Goal: Transaction & Acquisition: Purchase product/service

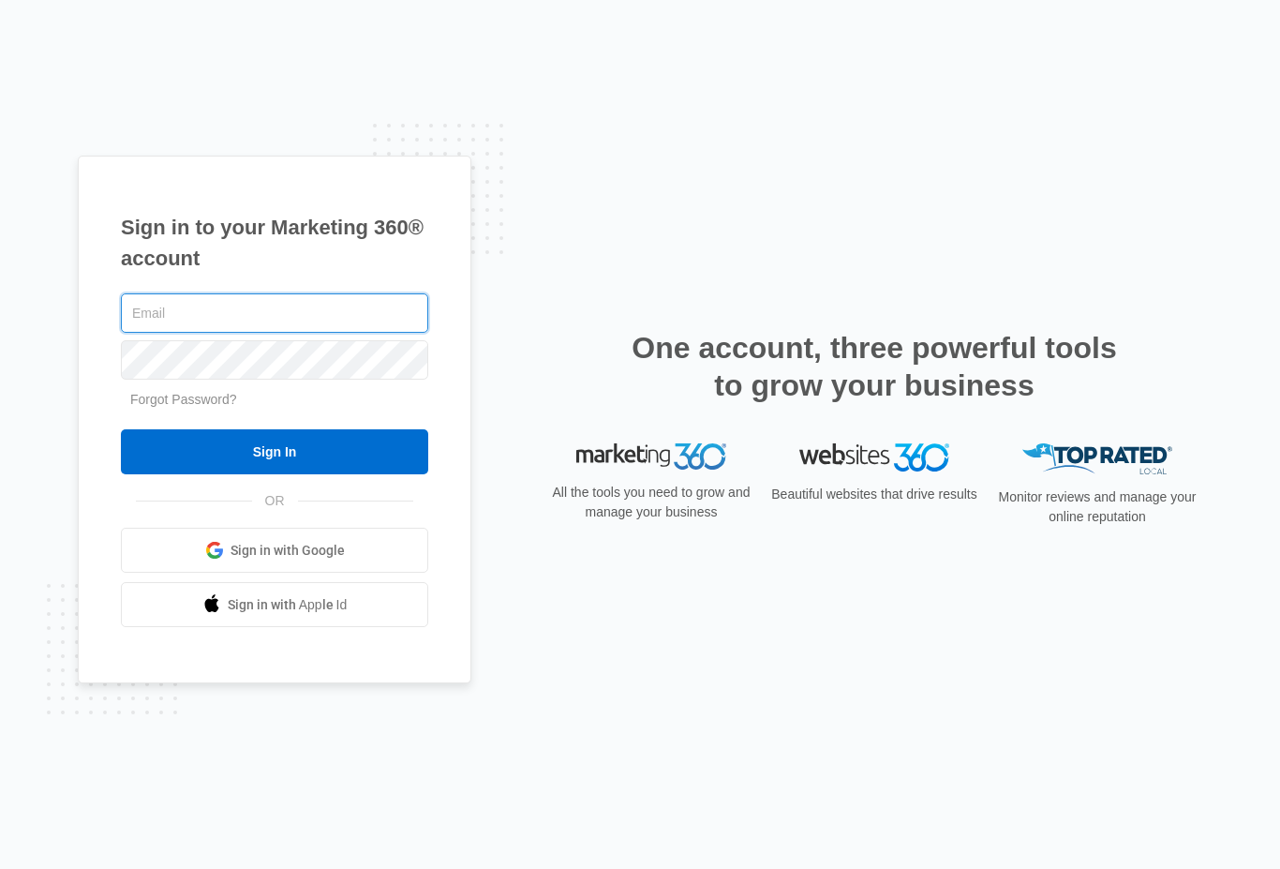
click at [160, 333] on input "text" at bounding box center [274, 312] width 307 height 39
type input "[EMAIL_ADDRESS][DOMAIN_NAME]"
click at [233, 474] on input "Sign In" at bounding box center [274, 451] width 307 height 45
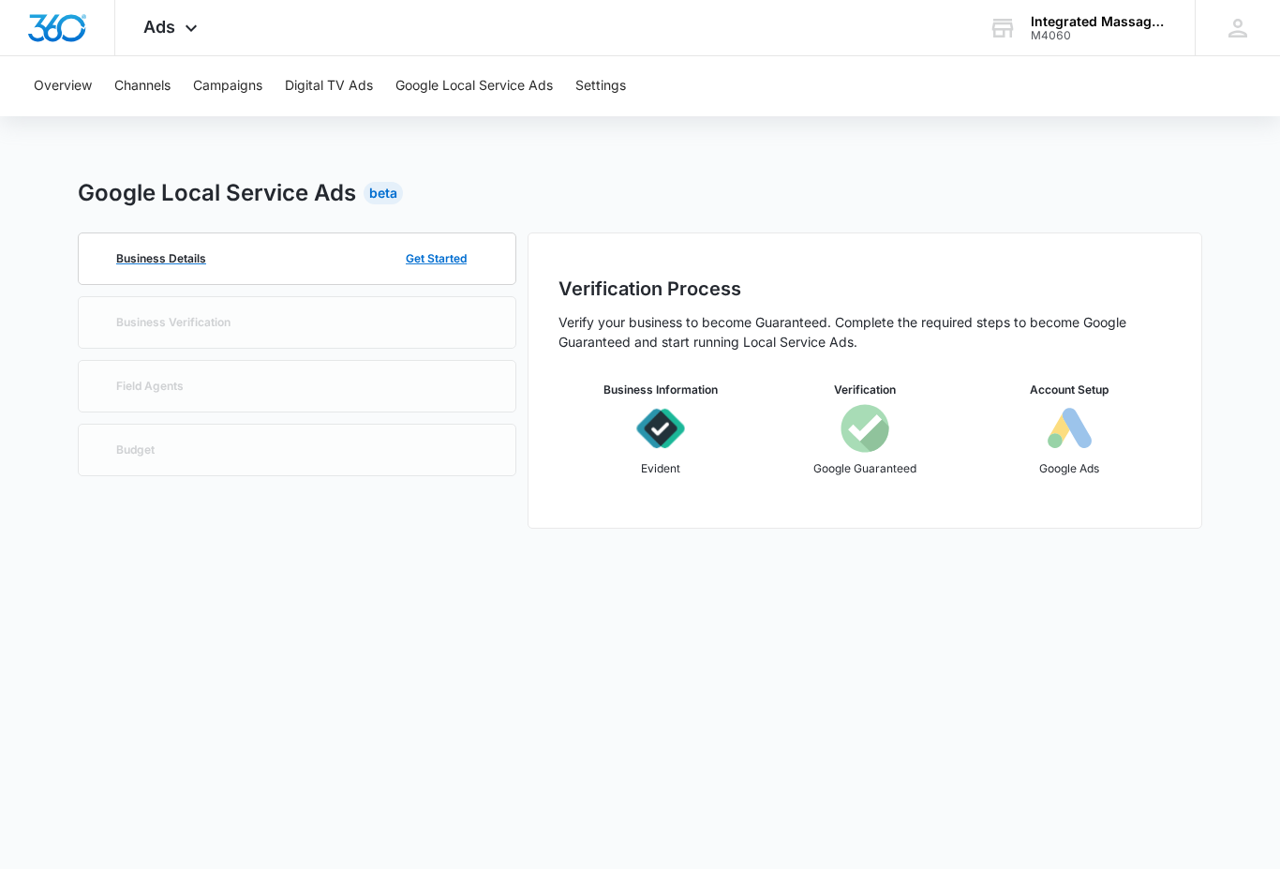
click at [453, 246] on button "Get Started" at bounding box center [436, 258] width 98 height 45
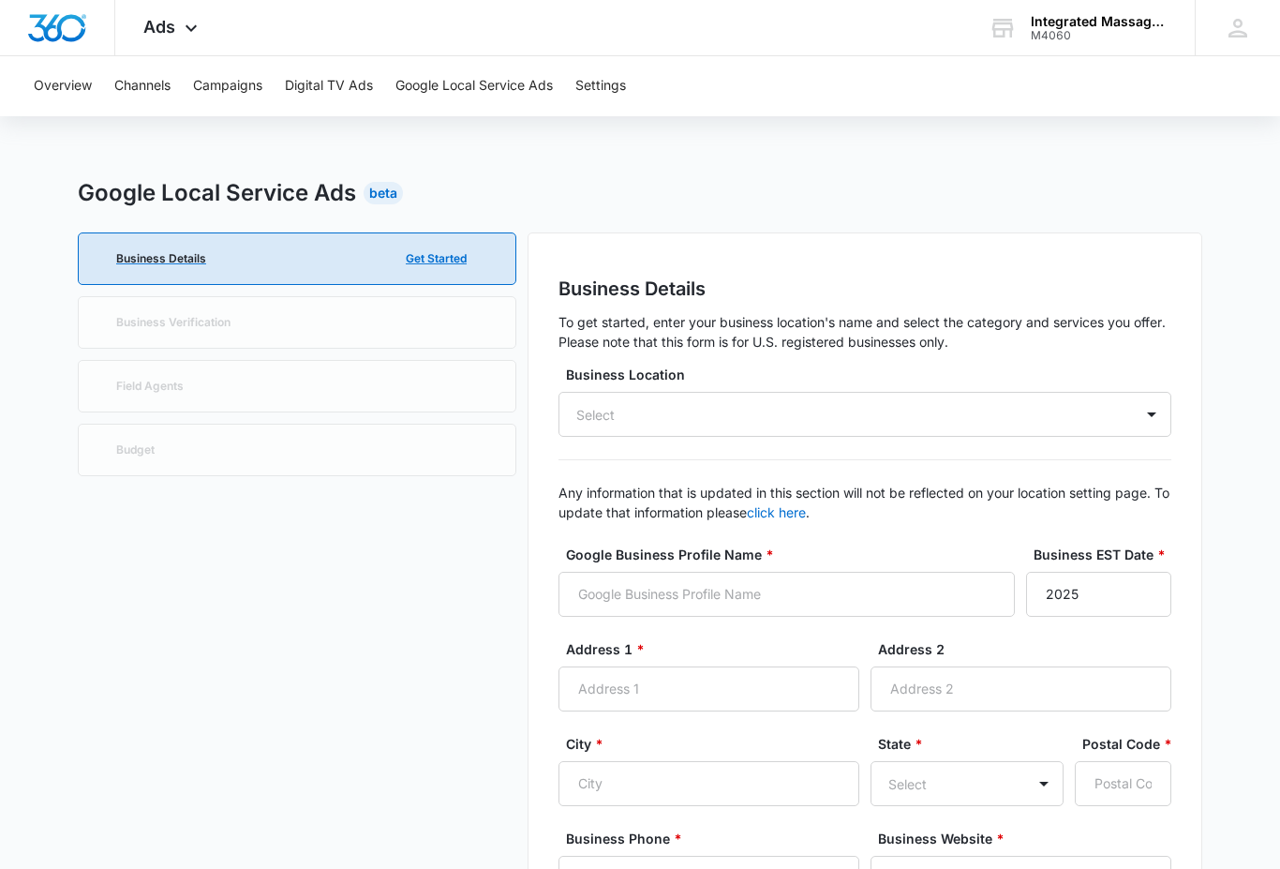
type input "9:00 am"
type input "5:00 pm"
type input "9:00 am"
type input "5:00 pm"
type input "9:00 am"
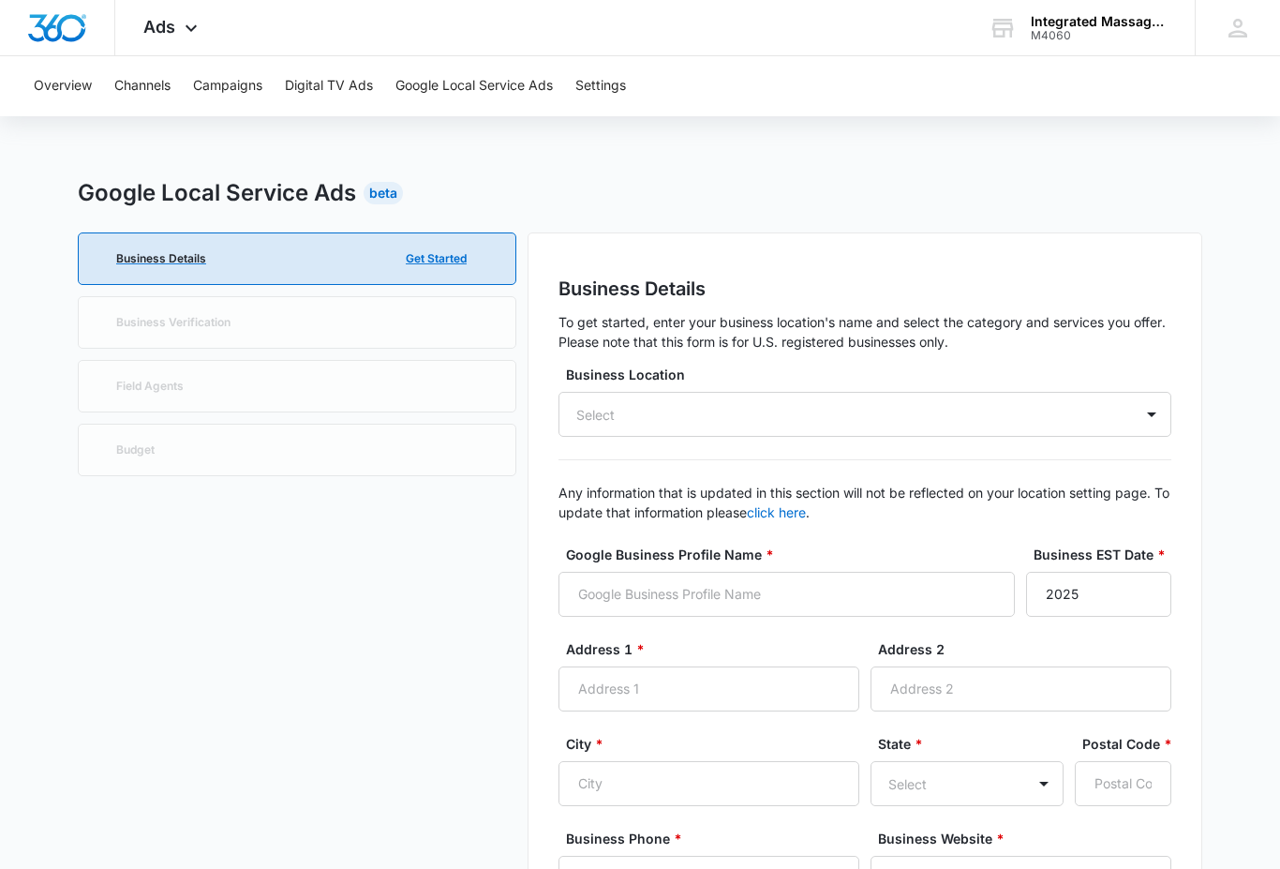
type input "5:00 pm"
type input "9:00 am"
type input "5:00 pm"
type input "9:00 am"
type input "5:00 pm"
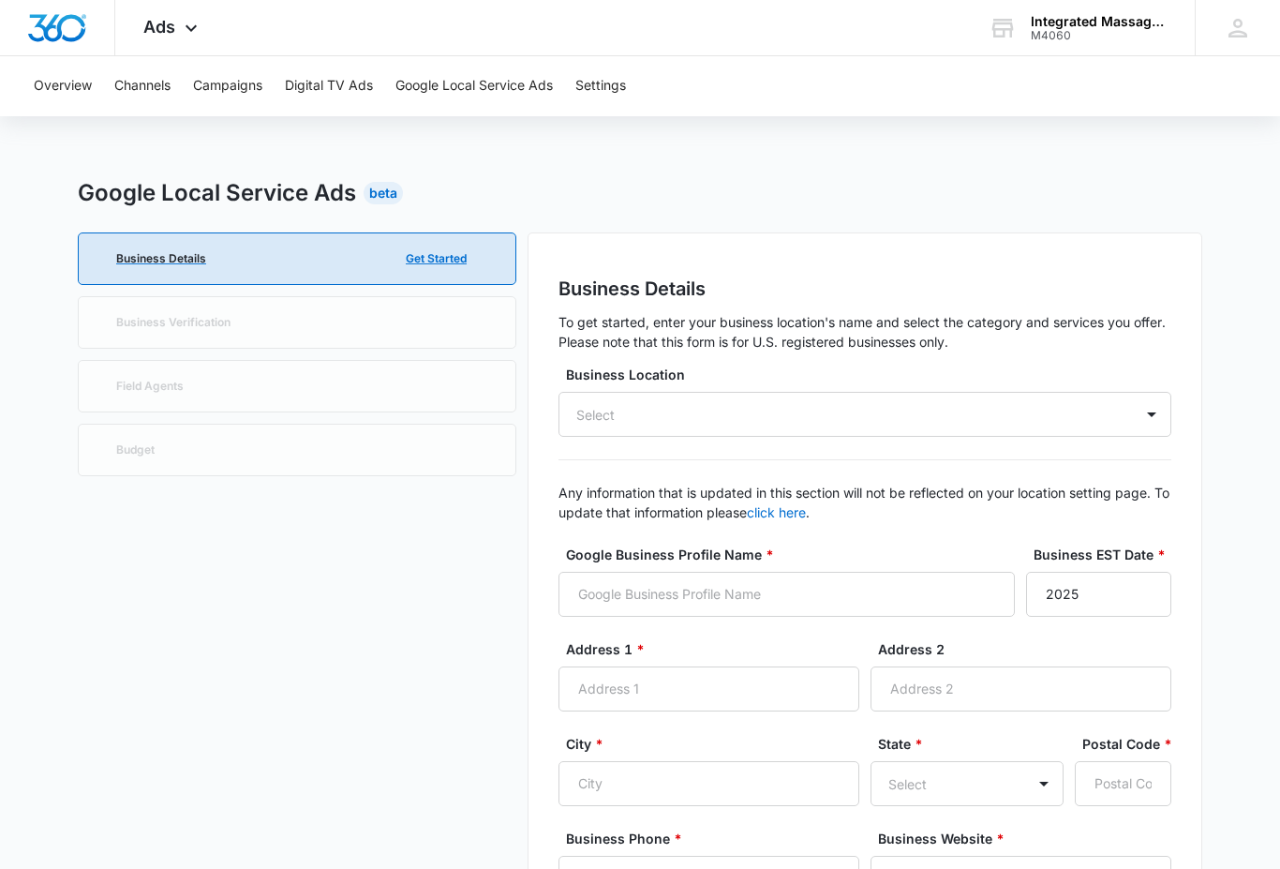
type input "9:00 am"
type input "5:00 pm"
type input "9:00 am"
type input "5:00 pm"
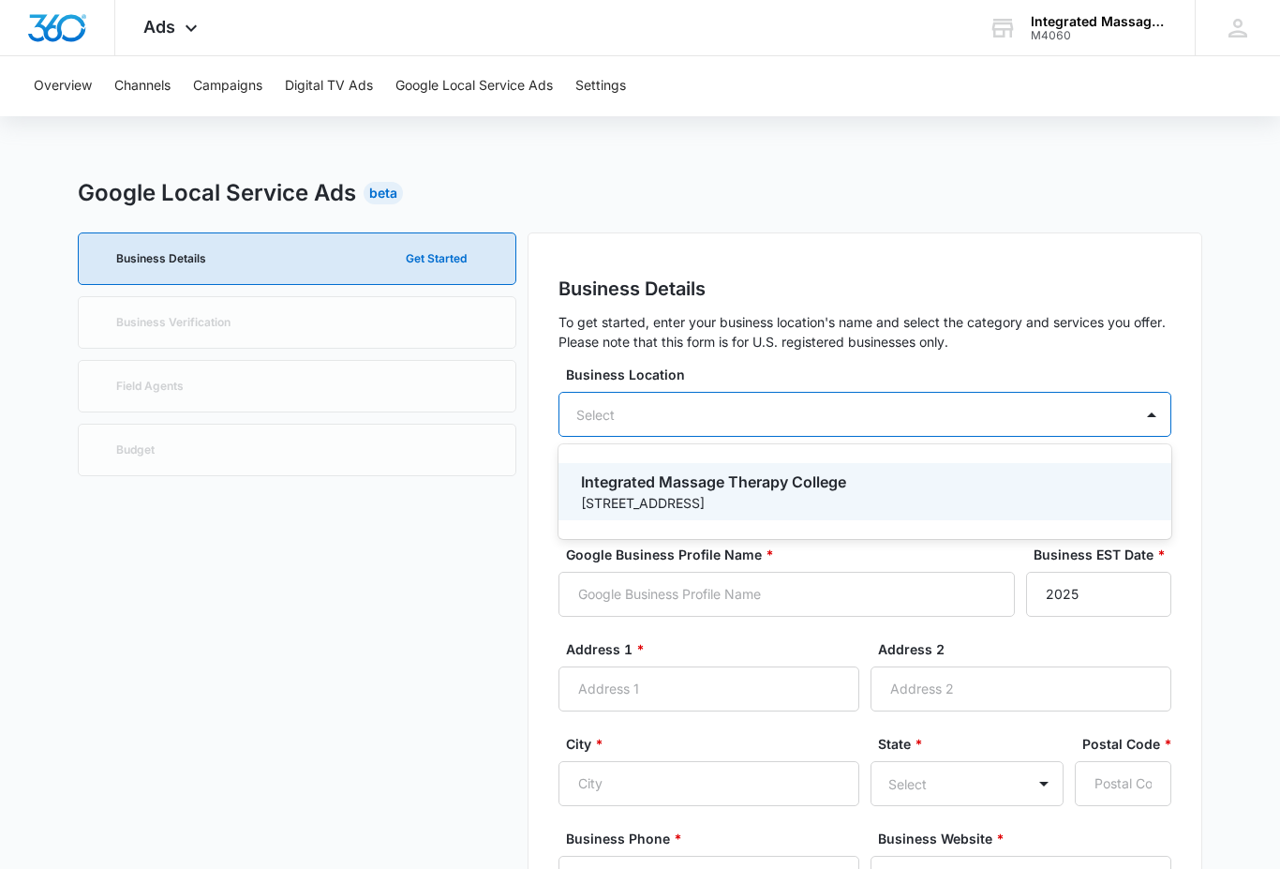
click at [1037, 493] on p "3027 Willowood Road" at bounding box center [863, 503] width 564 height 20
type input "Integrated Massage Therapy College"
type input "2007"
type input "3027 Willowood Road"
type input "Edmond"
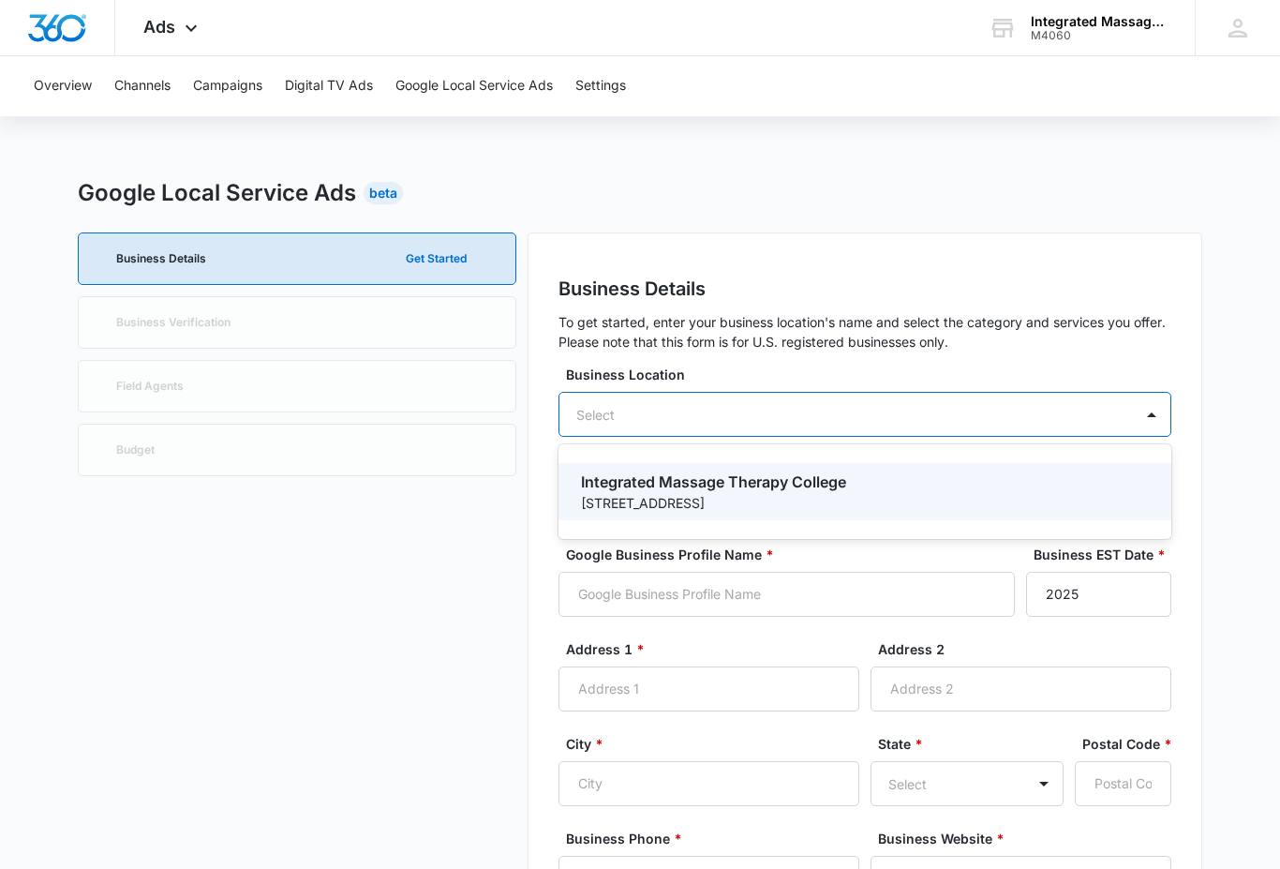
type input "73034"
type input "4052409537"
type input "http://www.imtcollege.com/"
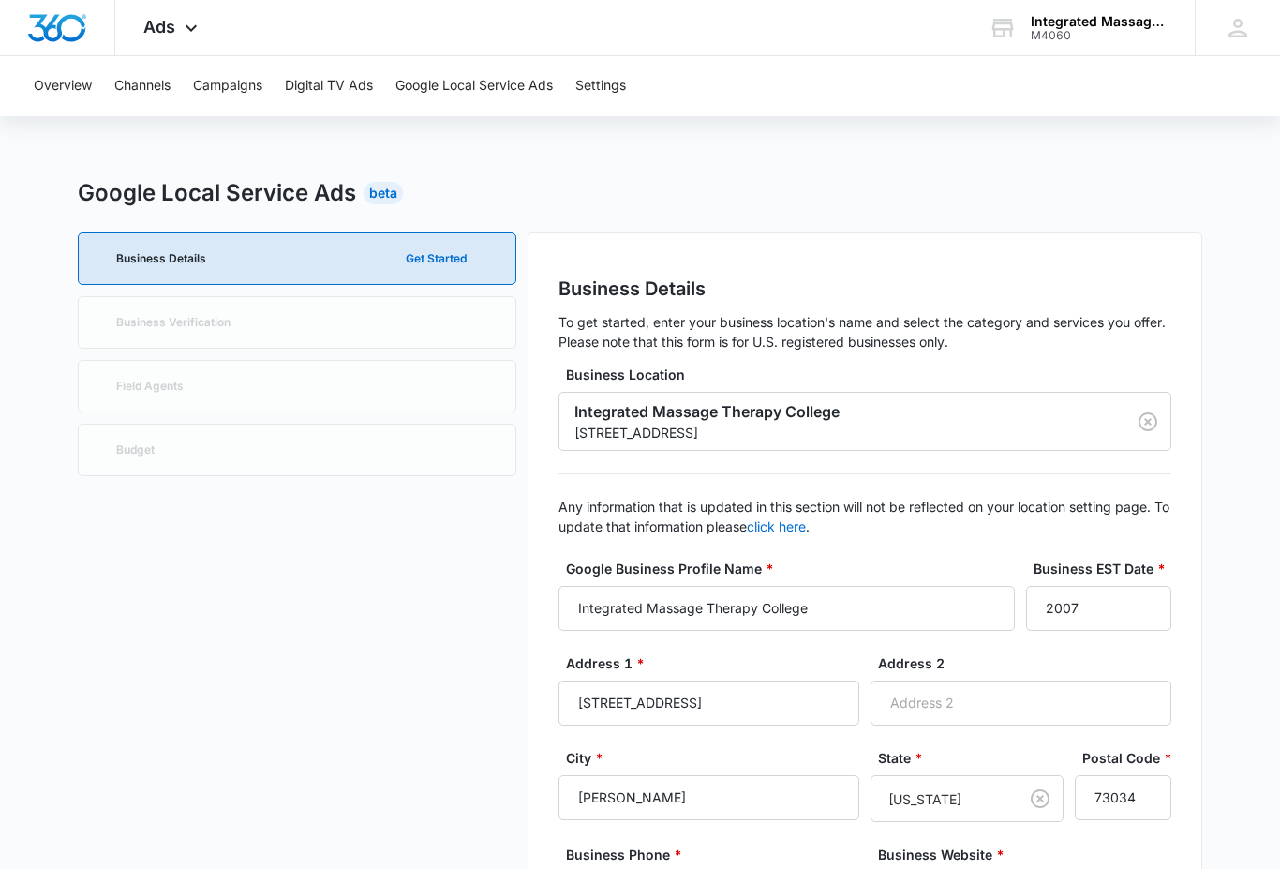
type input "9:00 am"
type input "9:00 pm"
type input "9:00 am"
type input "9:00 pm"
type input "9:00 am"
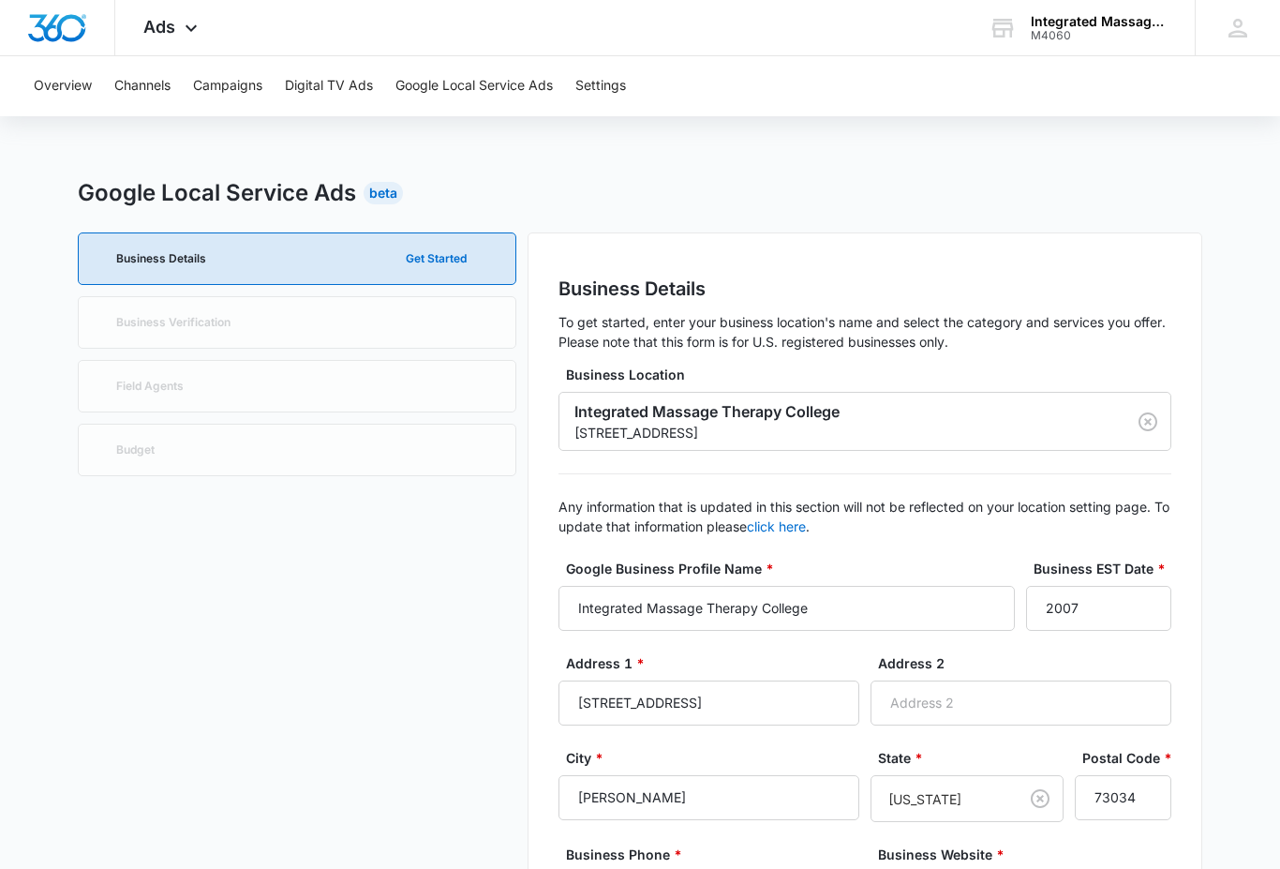
type input "9:00 pm"
type input "9:00 am"
type input "9:00 pm"
type input "9:00 am"
type input "9:00 pm"
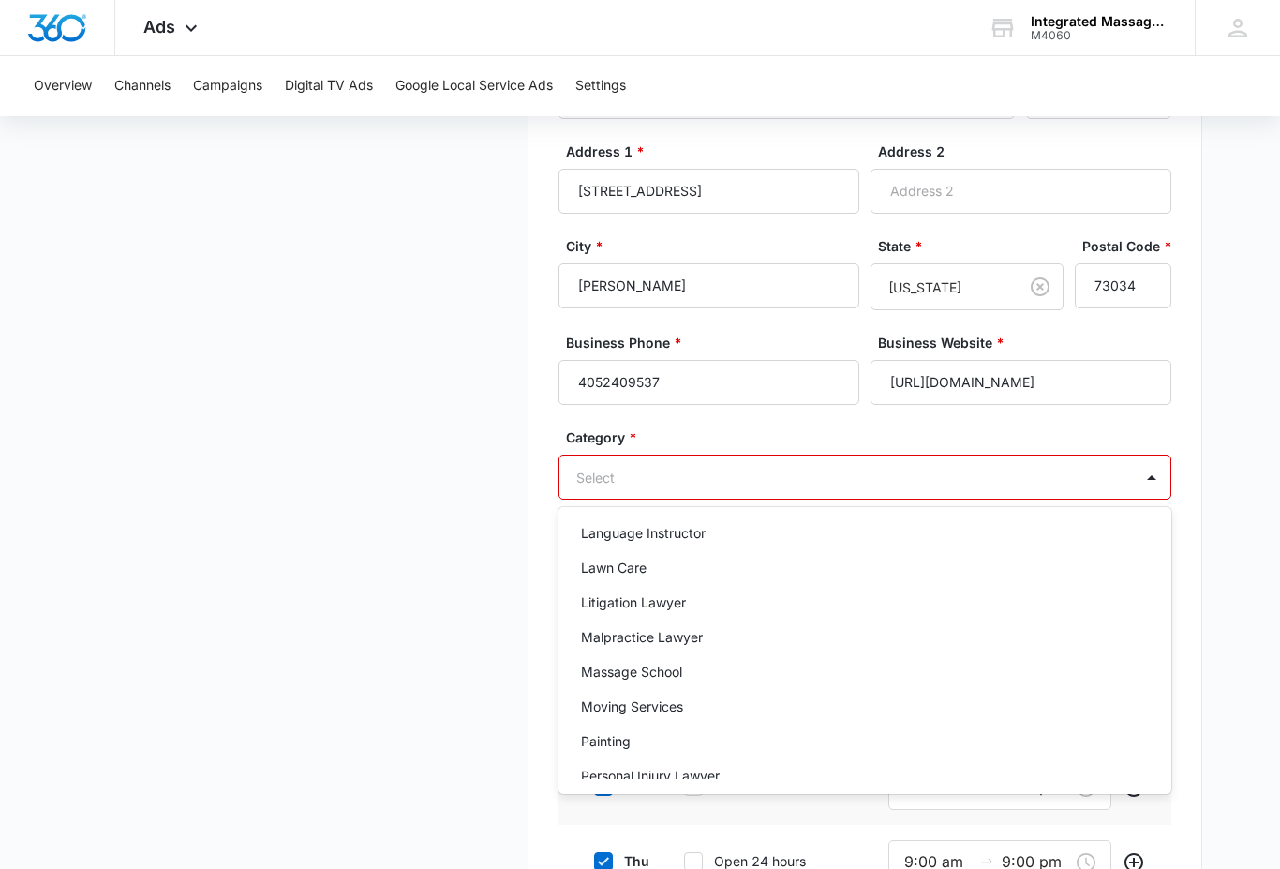
scroll to position [1446, 0]
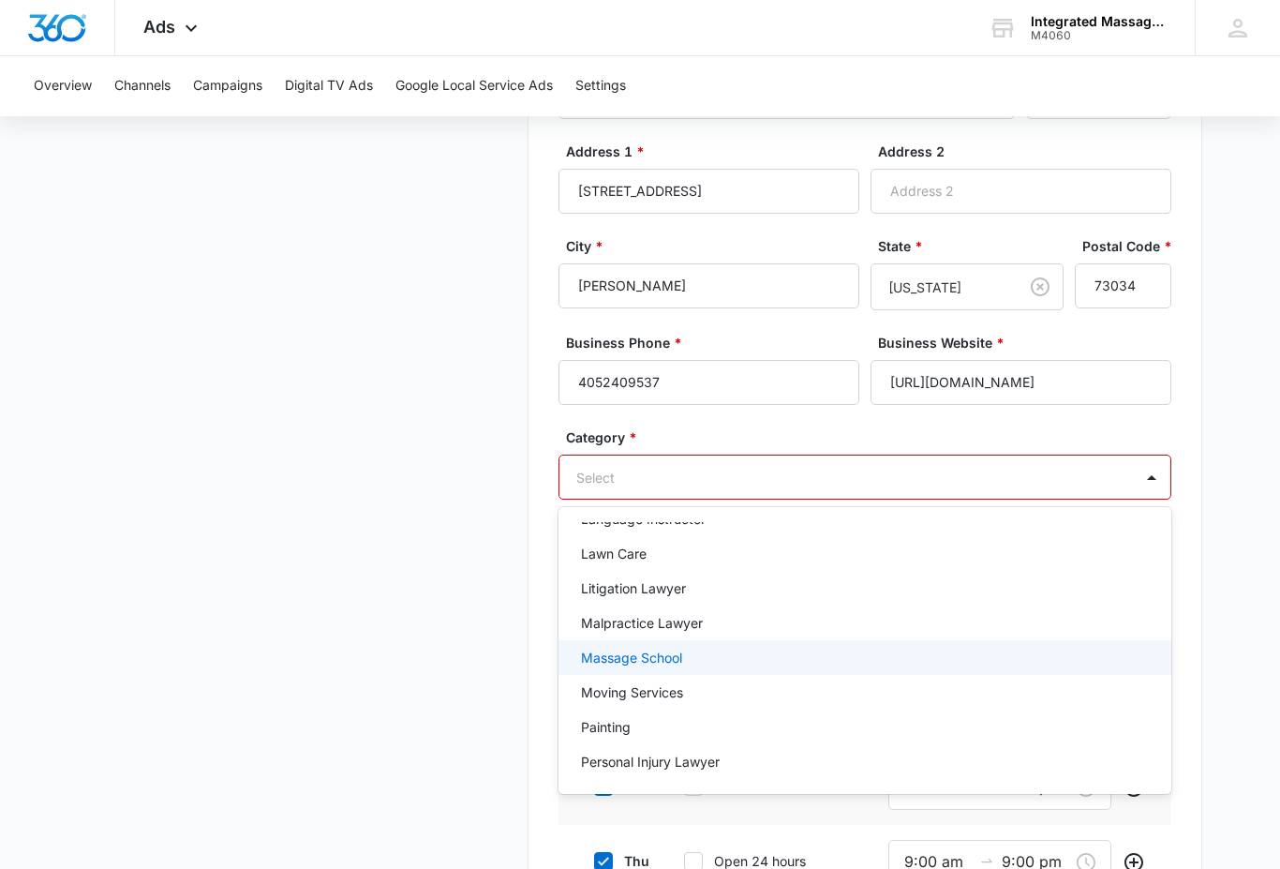
click at [681, 670] on div "Massage School" at bounding box center [864, 657] width 613 height 35
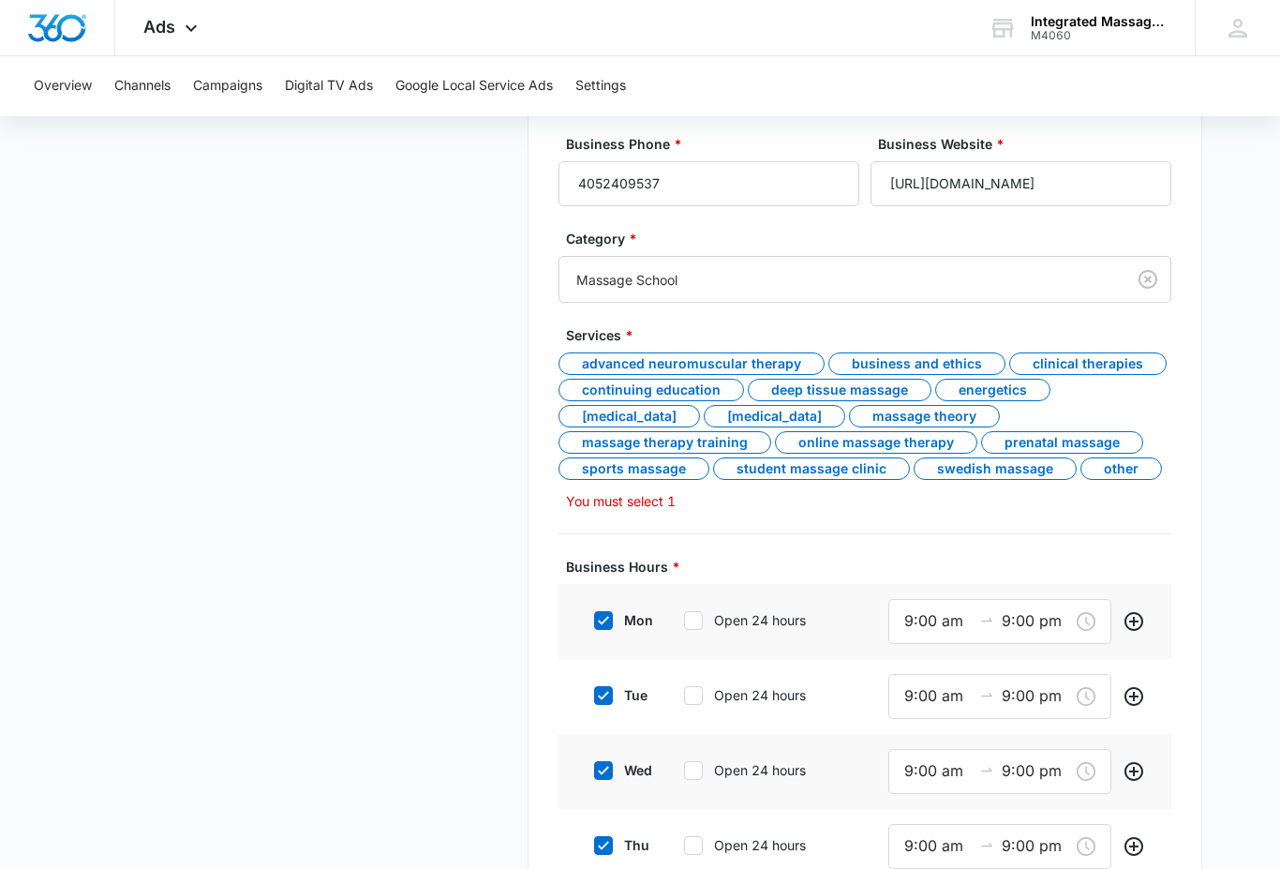
scroll to position [710, 0]
click at [973, 418] on div "Massage Theory" at bounding box center [924, 416] width 151 height 22
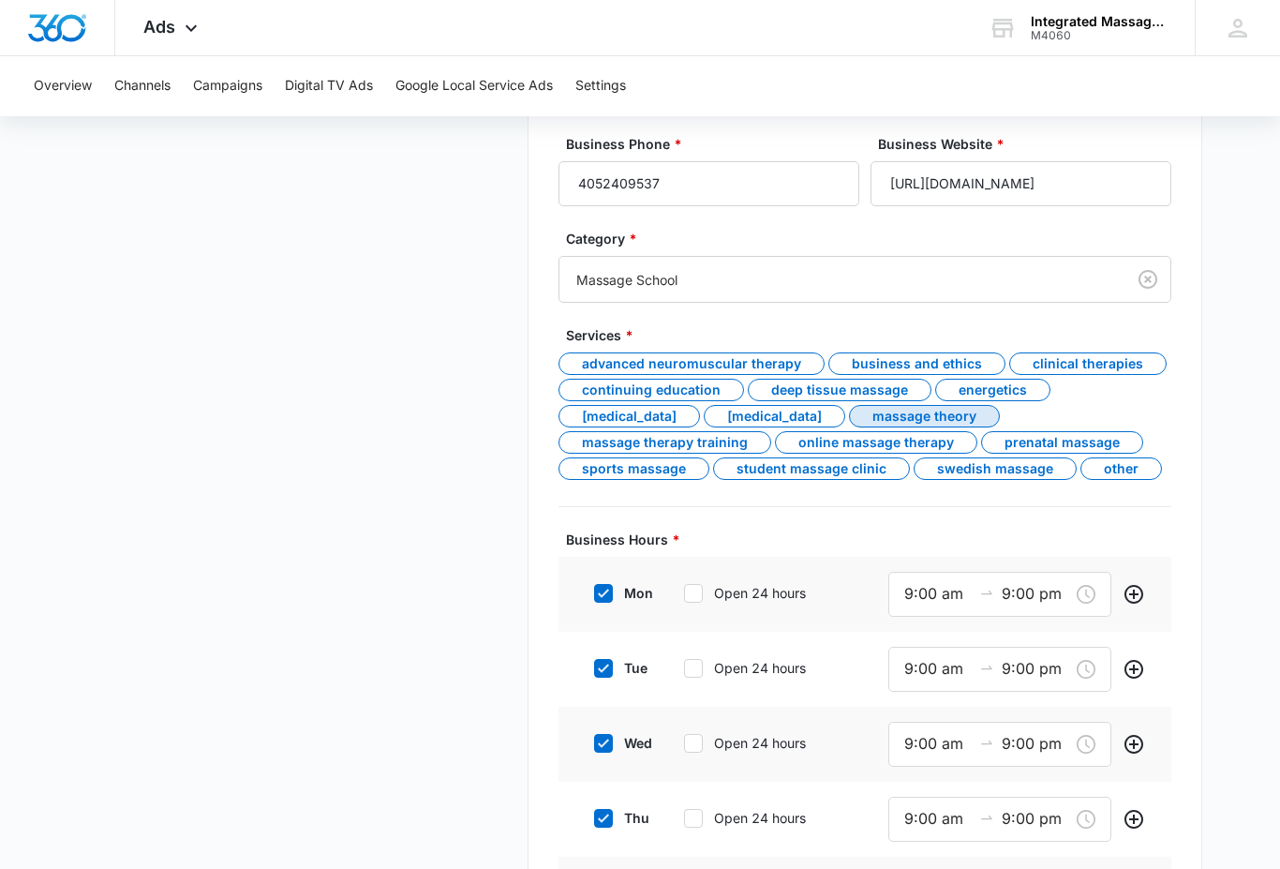
click at [965, 366] on div "Business and Ethics" at bounding box center [916, 363] width 177 height 22
click at [927, 448] on div "Online Massage Therapy" at bounding box center [876, 442] width 202 height 22
click at [905, 395] on div "Deep Tissue Massage" at bounding box center [840, 390] width 184 height 22
click at [845, 417] on div "Lymphatic Massage" at bounding box center [774, 416] width 141 height 22
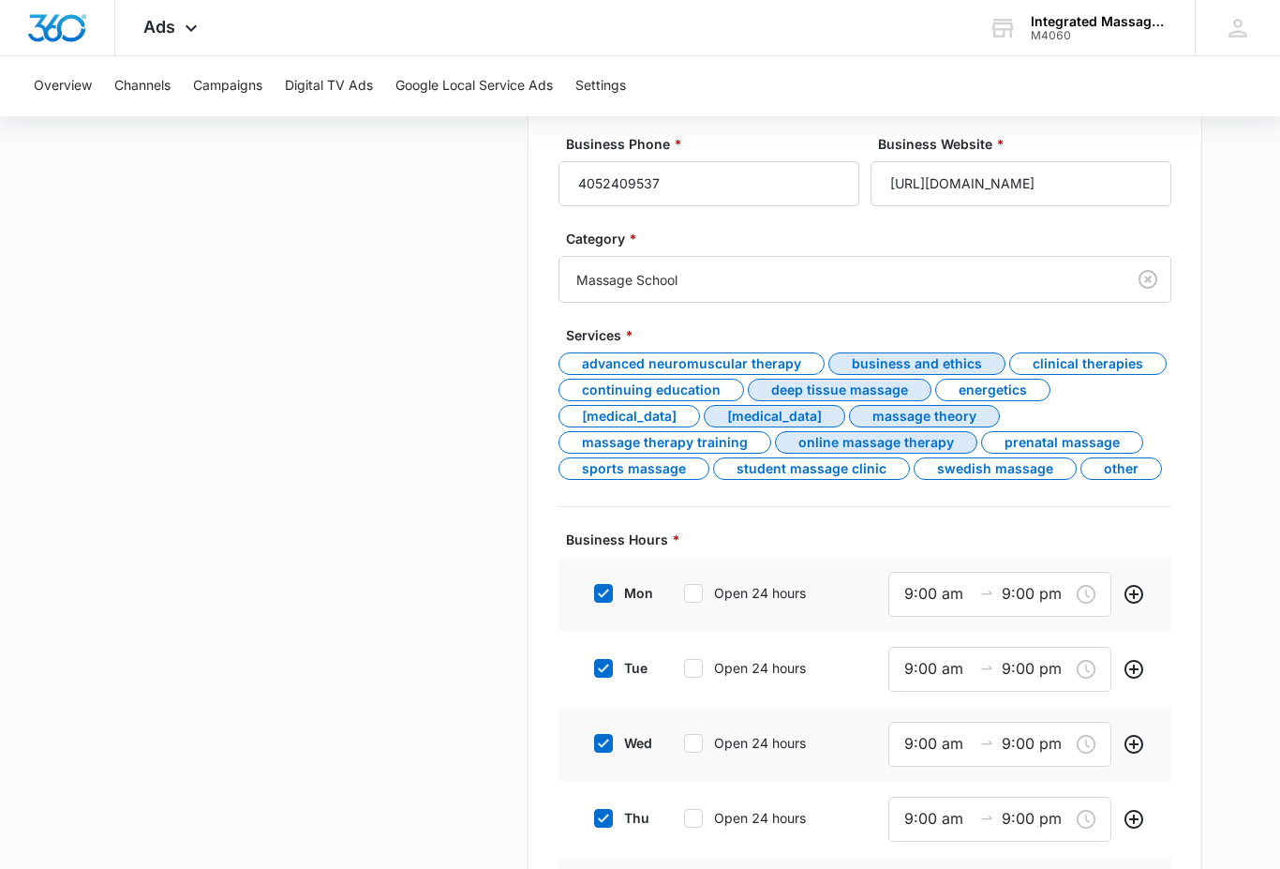
click at [688, 418] on div "Hydrotherapy" at bounding box center [628, 416] width 141 height 22
click at [730, 446] on div "Massage Therapy Training" at bounding box center [664, 442] width 213 height 22
click at [1114, 437] on div "Prenatal Massage" at bounding box center [1062, 442] width 162 height 22
click at [649, 477] on div "Sports Massage" at bounding box center [633, 468] width 151 height 22
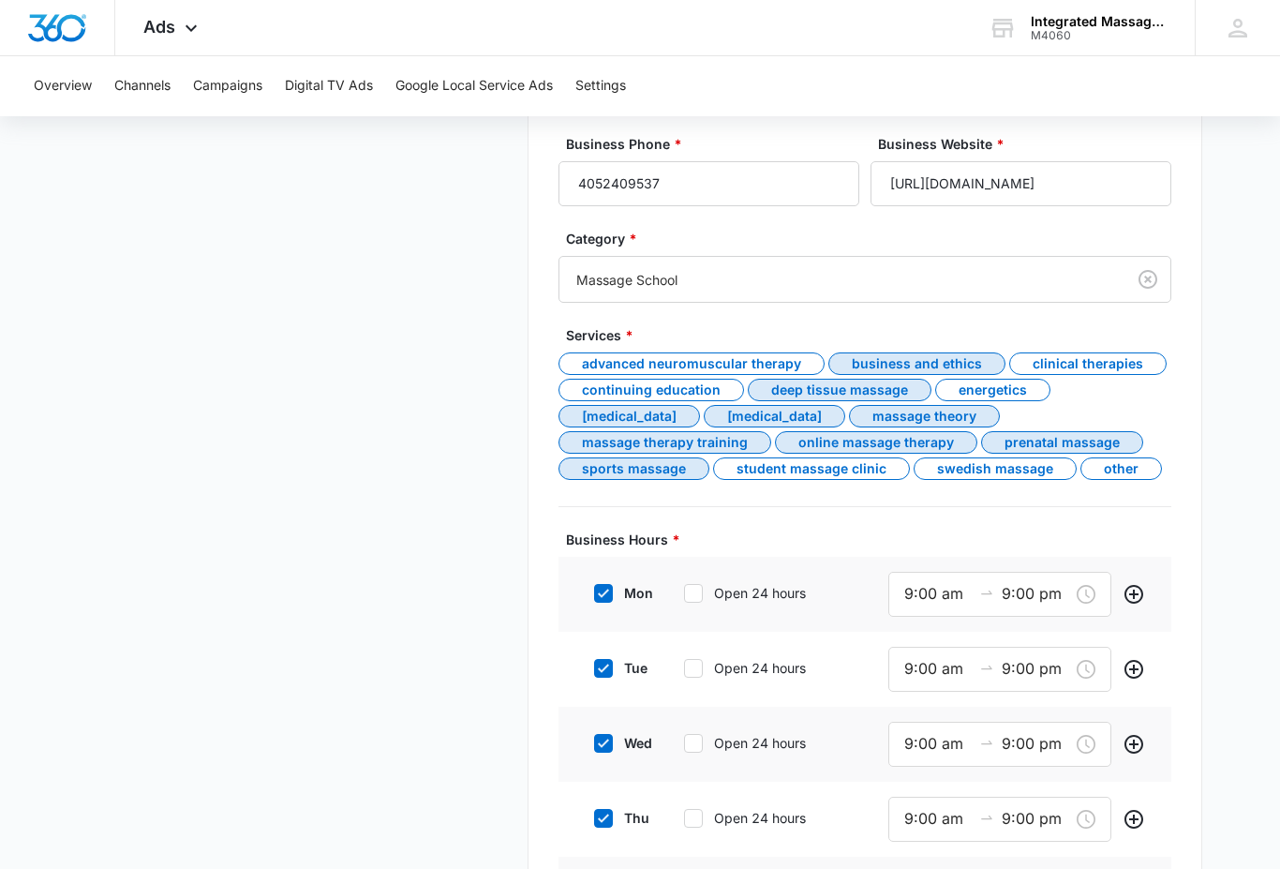
click at [839, 479] on div "Student Massage Clinic" at bounding box center [811, 468] width 197 height 22
click at [996, 473] on div "Swedish Massage" at bounding box center [994, 468] width 163 height 22
click at [1111, 368] on div "Clinical Therapies" at bounding box center [1087, 363] width 157 height 22
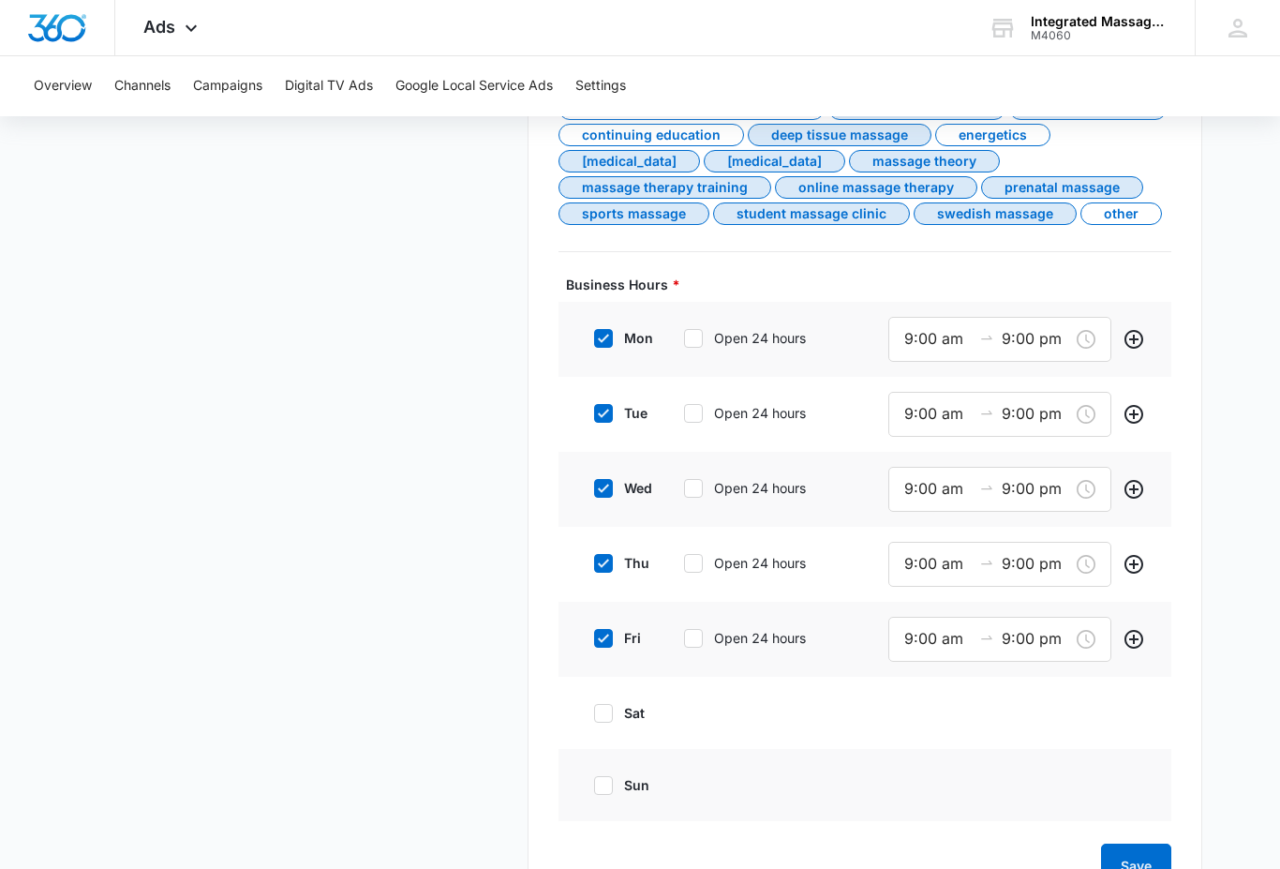
scroll to position [987, 0]
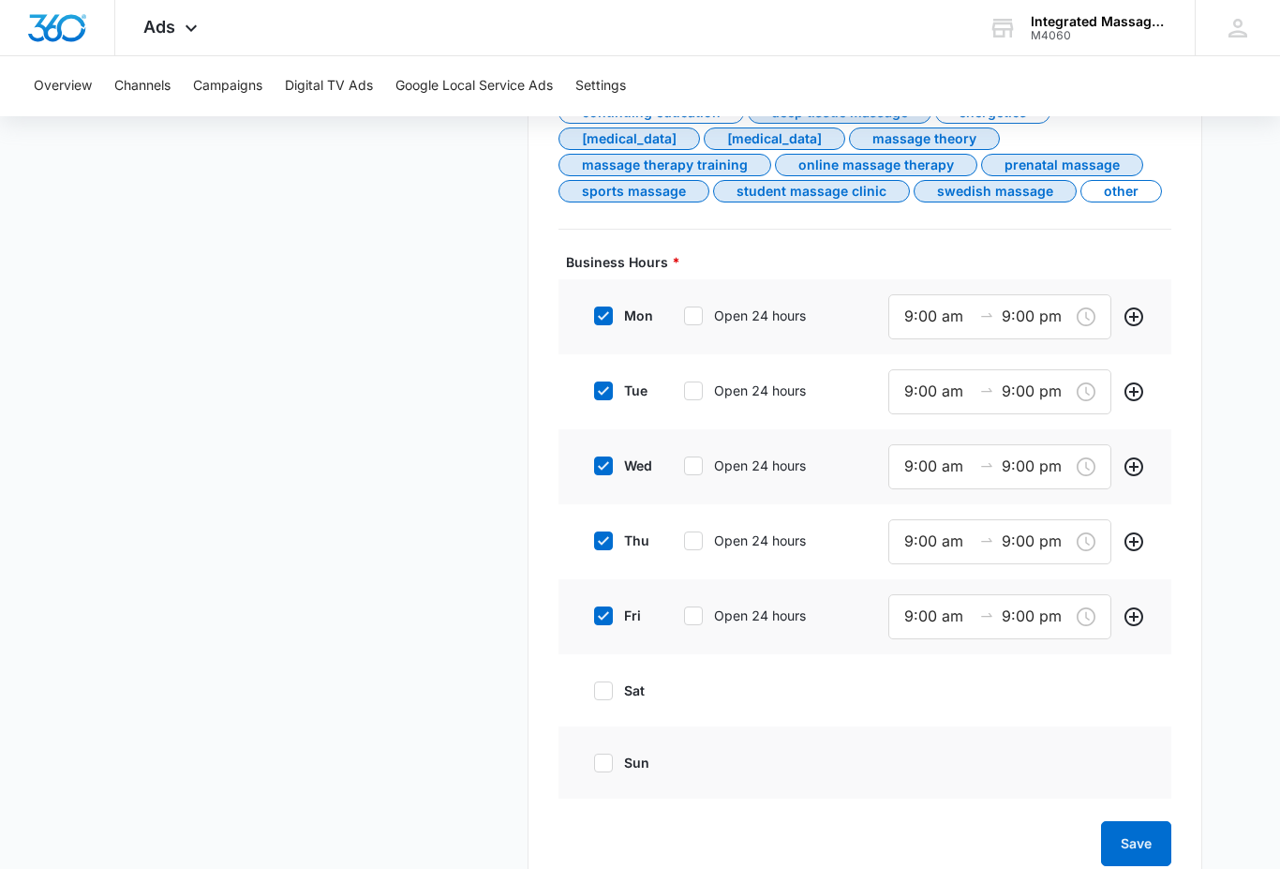
click at [1148, 855] on button "Save" at bounding box center [1136, 843] width 70 height 45
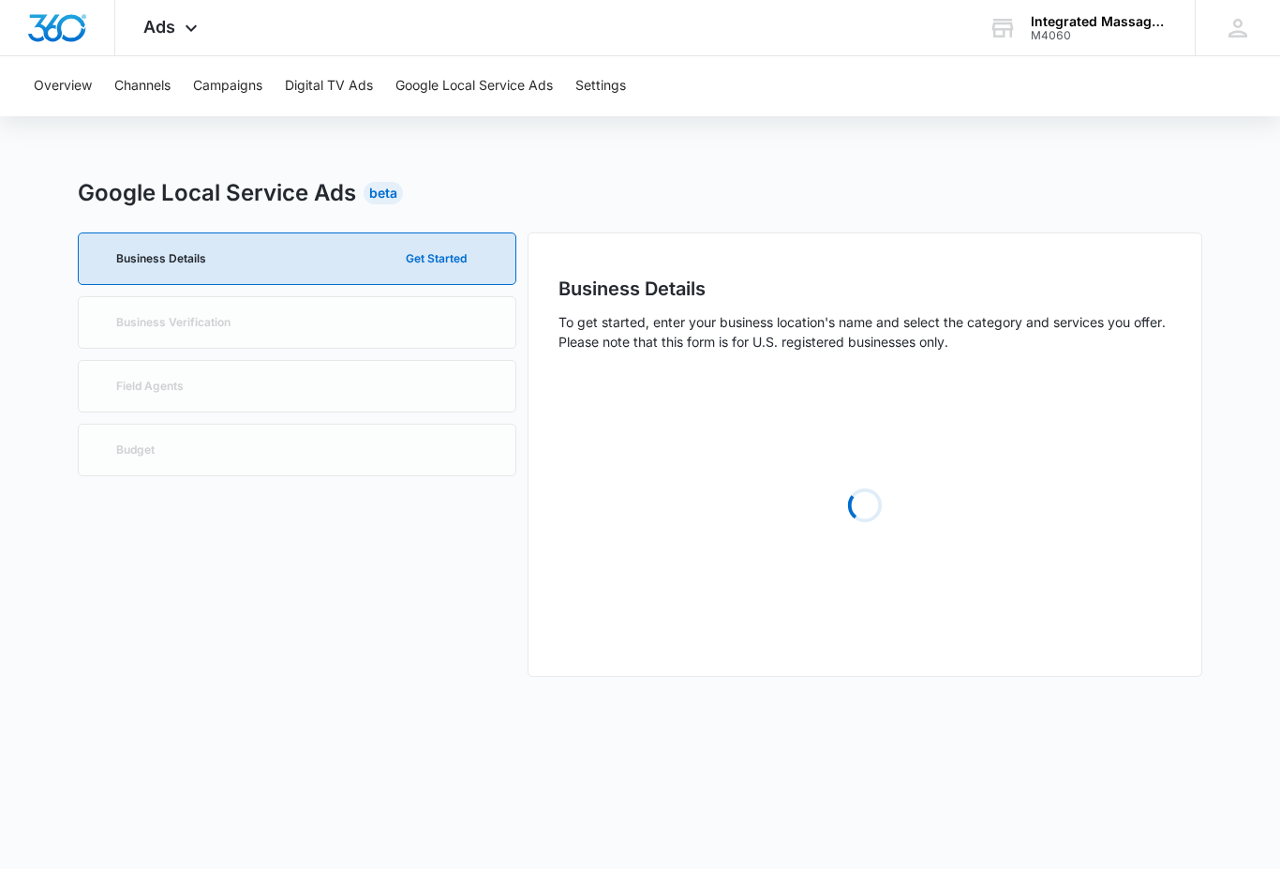
scroll to position [0, 0]
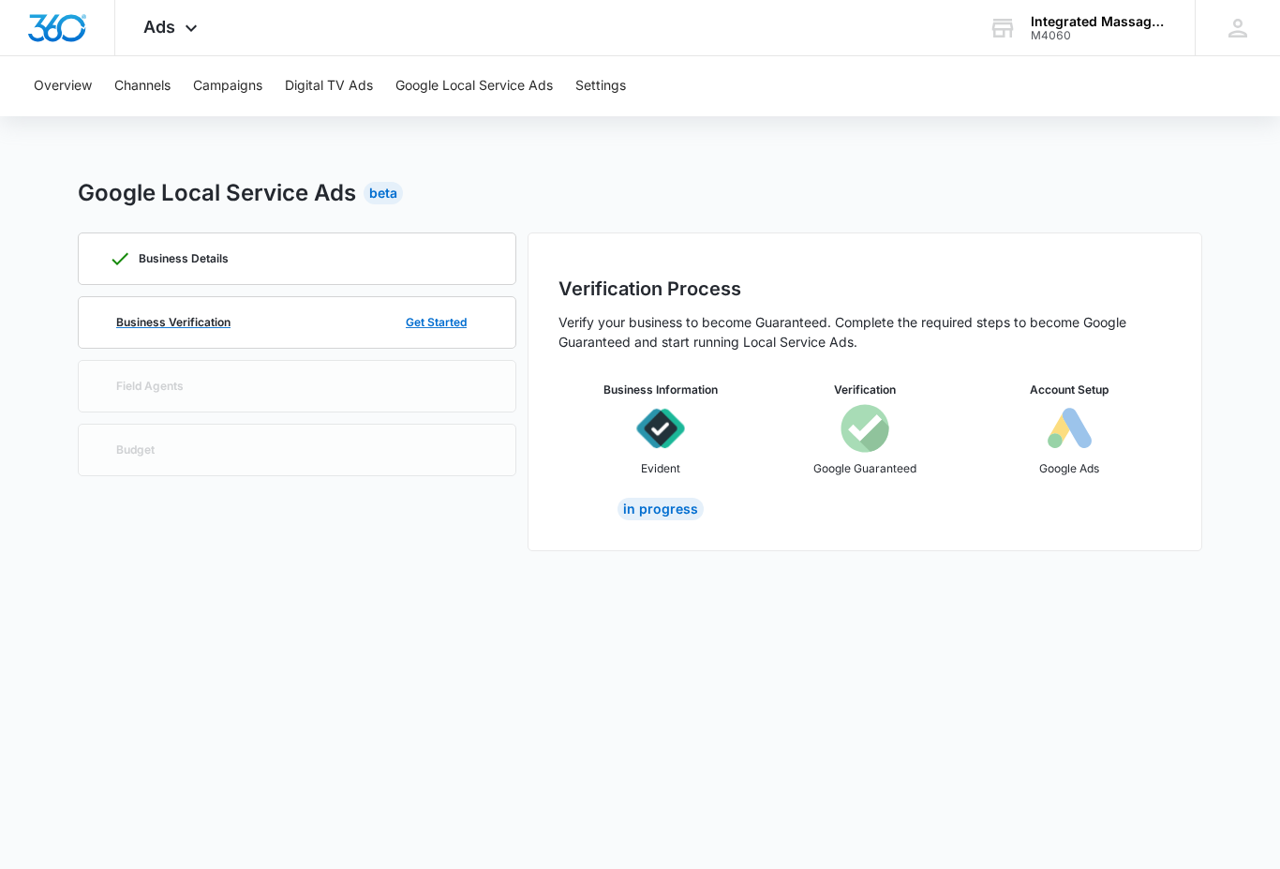
click at [455, 317] on button "Get Started" at bounding box center [436, 322] width 98 height 45
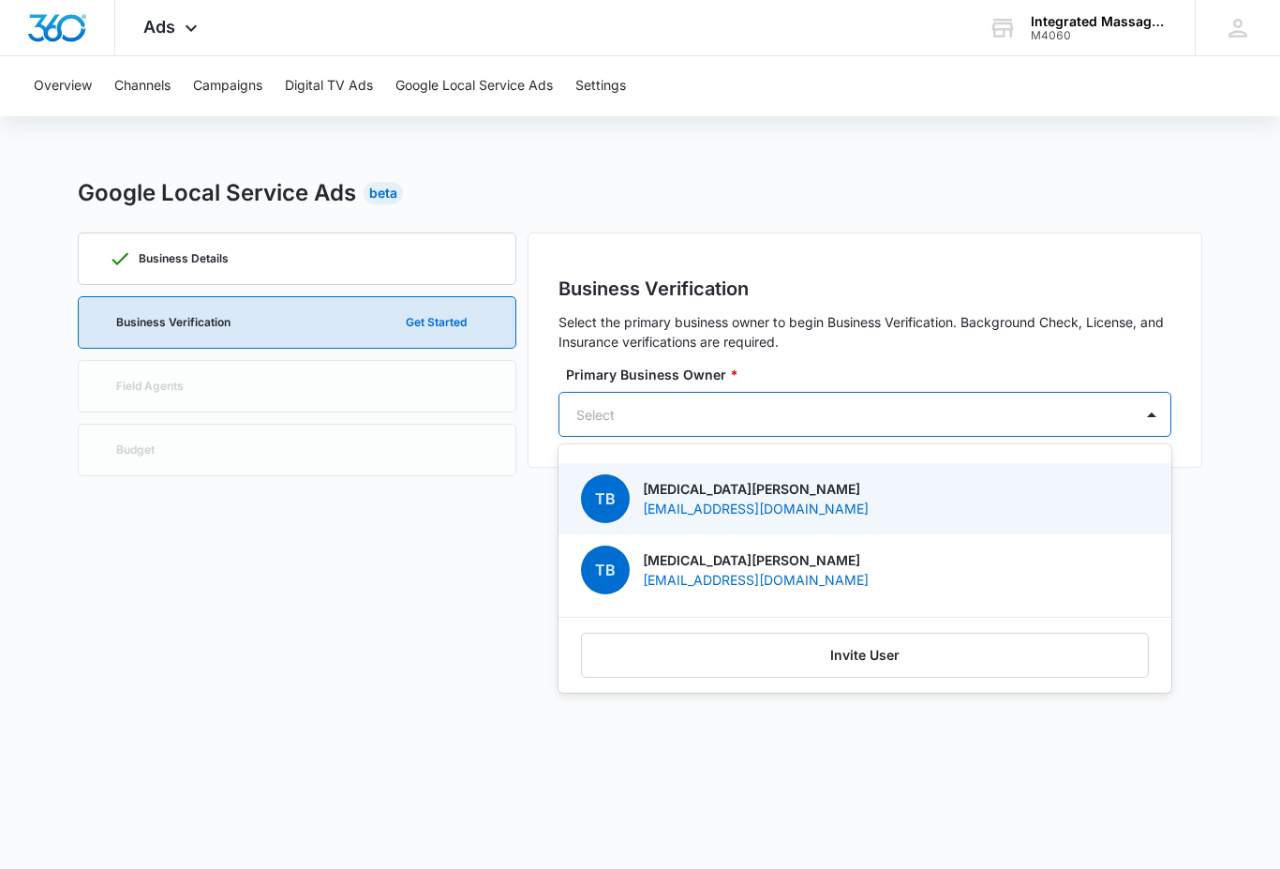
click at [1042, 498] on div "TB Tobi Brock tbowner@imtcollege.com" at bounding box center [863, 498] width 564 height 49
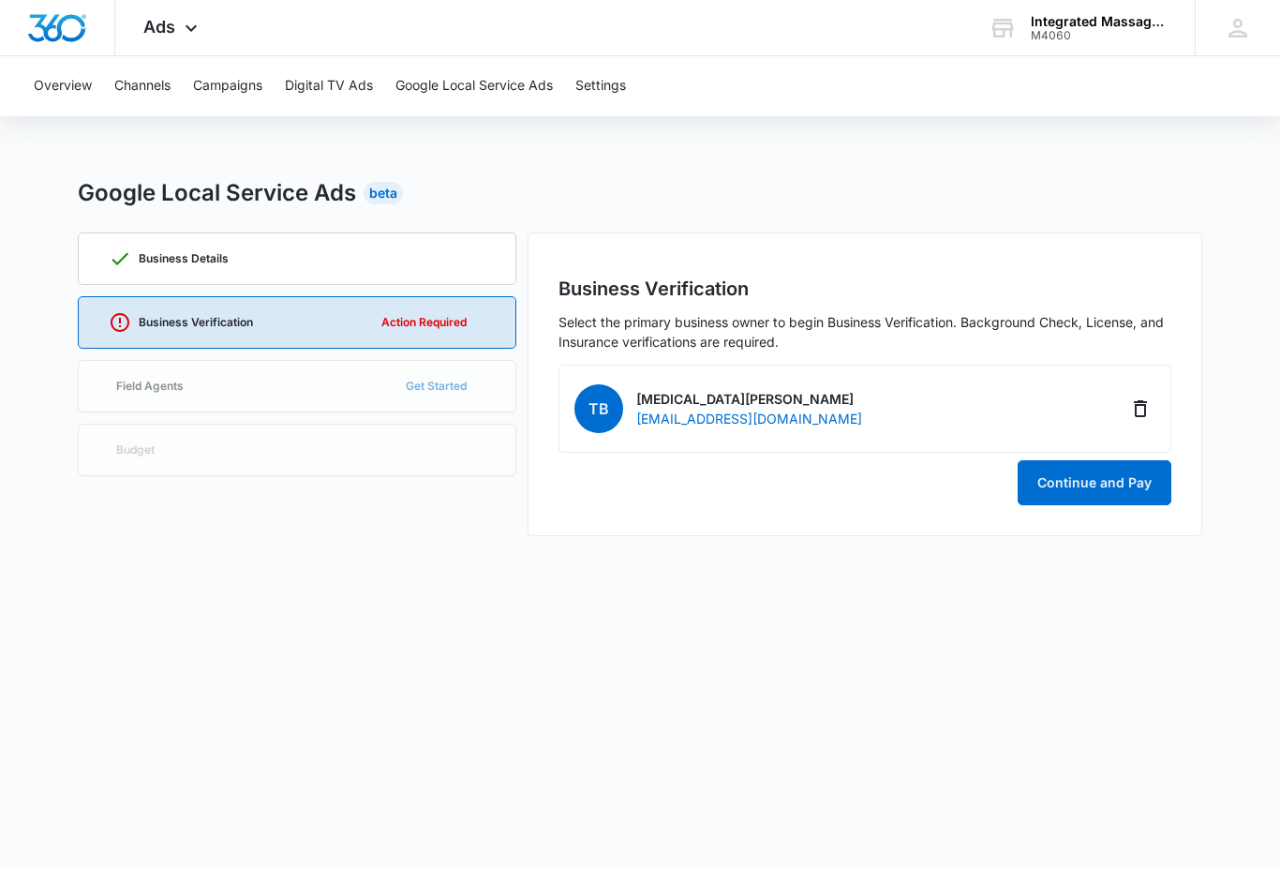
click at [1065, 486] on button "Continue and Pay" at bounding box center [1094, 482] width 154 height 45
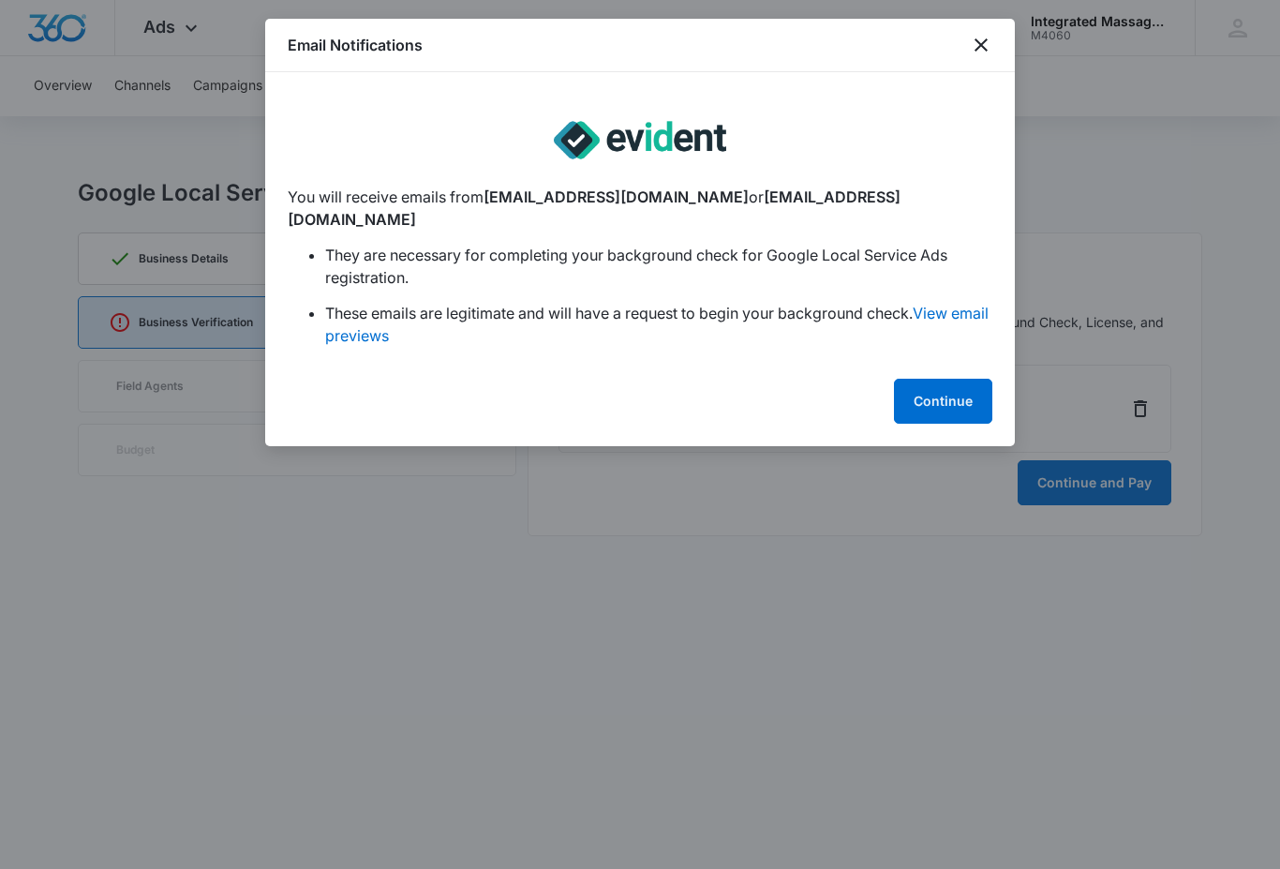
click at [925, 379] on button "Continue" at bounding box center [943, 401] width 98 height 45
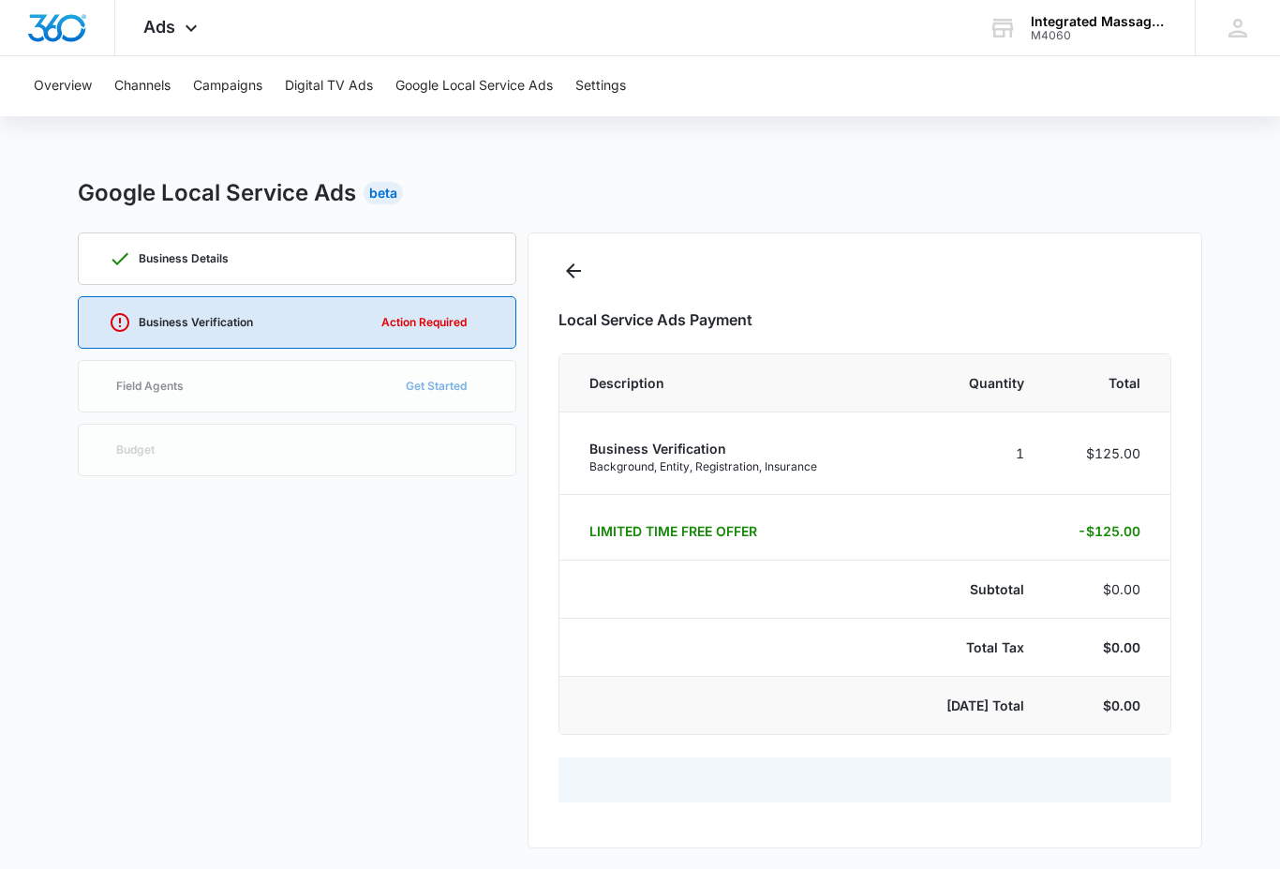
select select "pm_1S18qbA4n8RTgNjUKYh2fHjq"
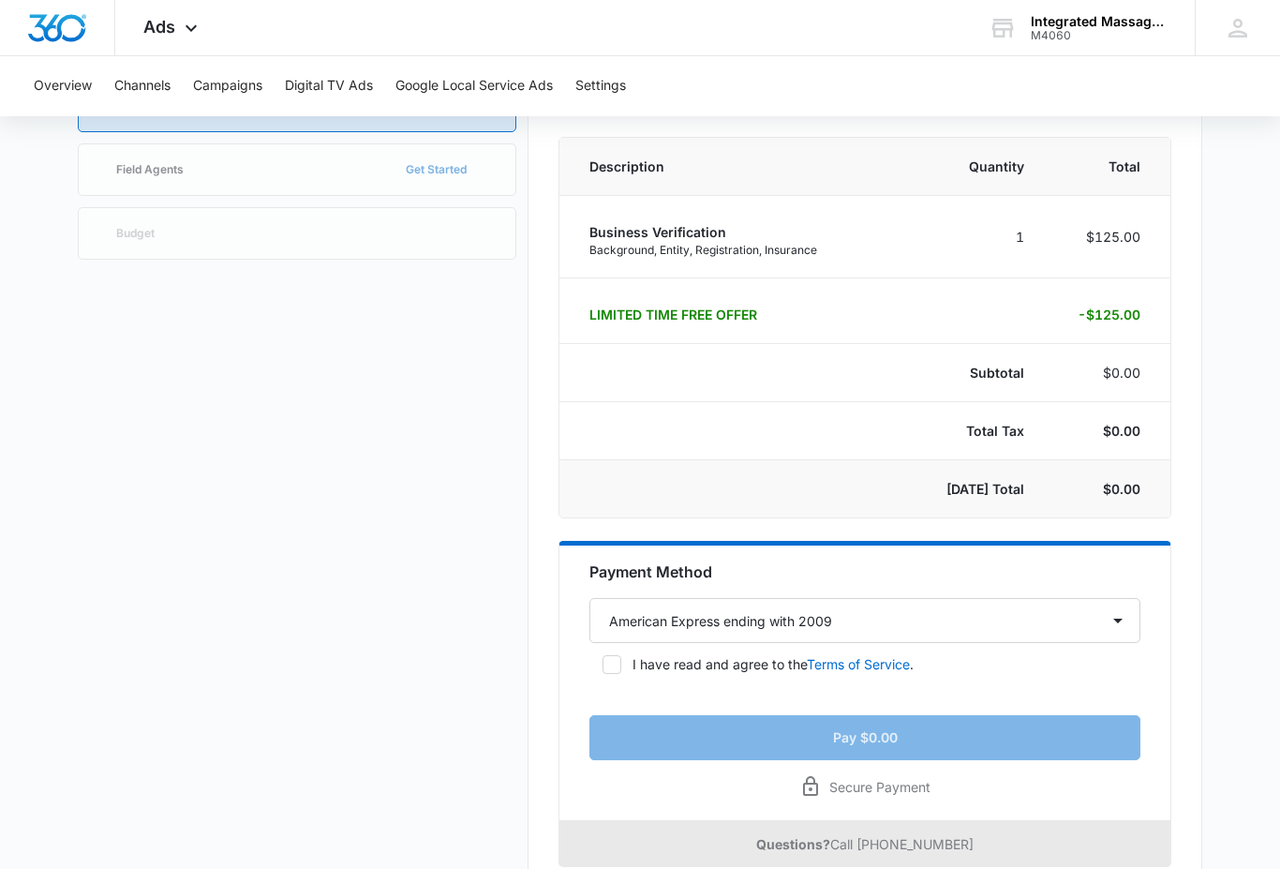
scroll to position [217, 0]
click at [617, 664] on icon at bounding box center [611, 663] width 17 height 17
click at [602, 664] on input "I have read and agree to the Terms of Service ." at bounding box center [595, 663] width 13 height 13
checkbox input "true"
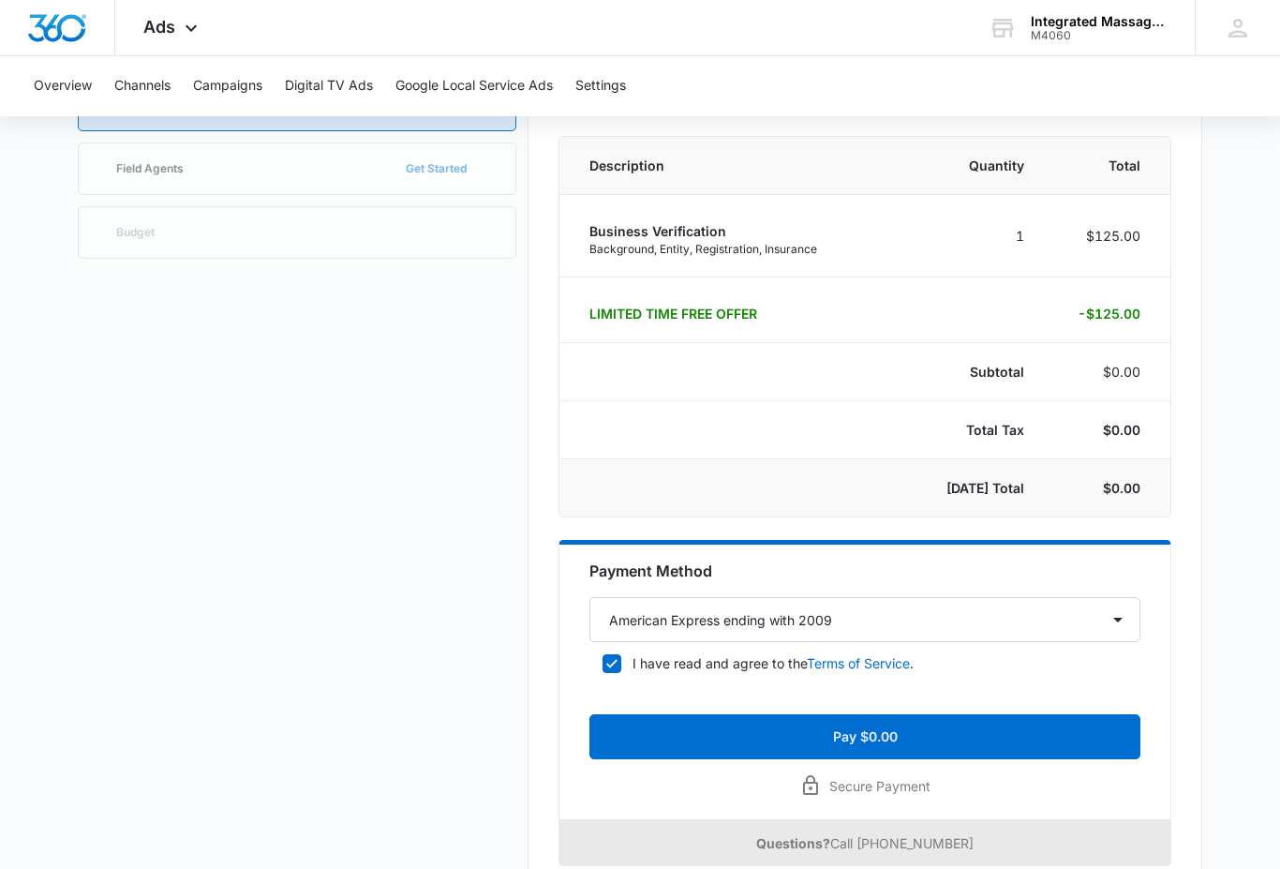
click at [1051, 743] on button "Pay $0.00" at bounding box center [864, 736] width 551 height 45
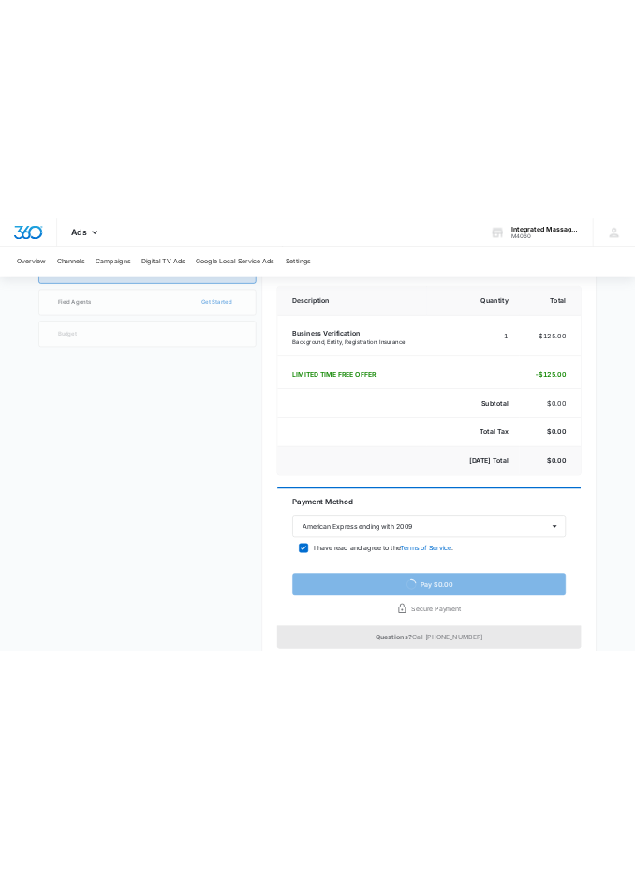
scroll to position [0, 0]
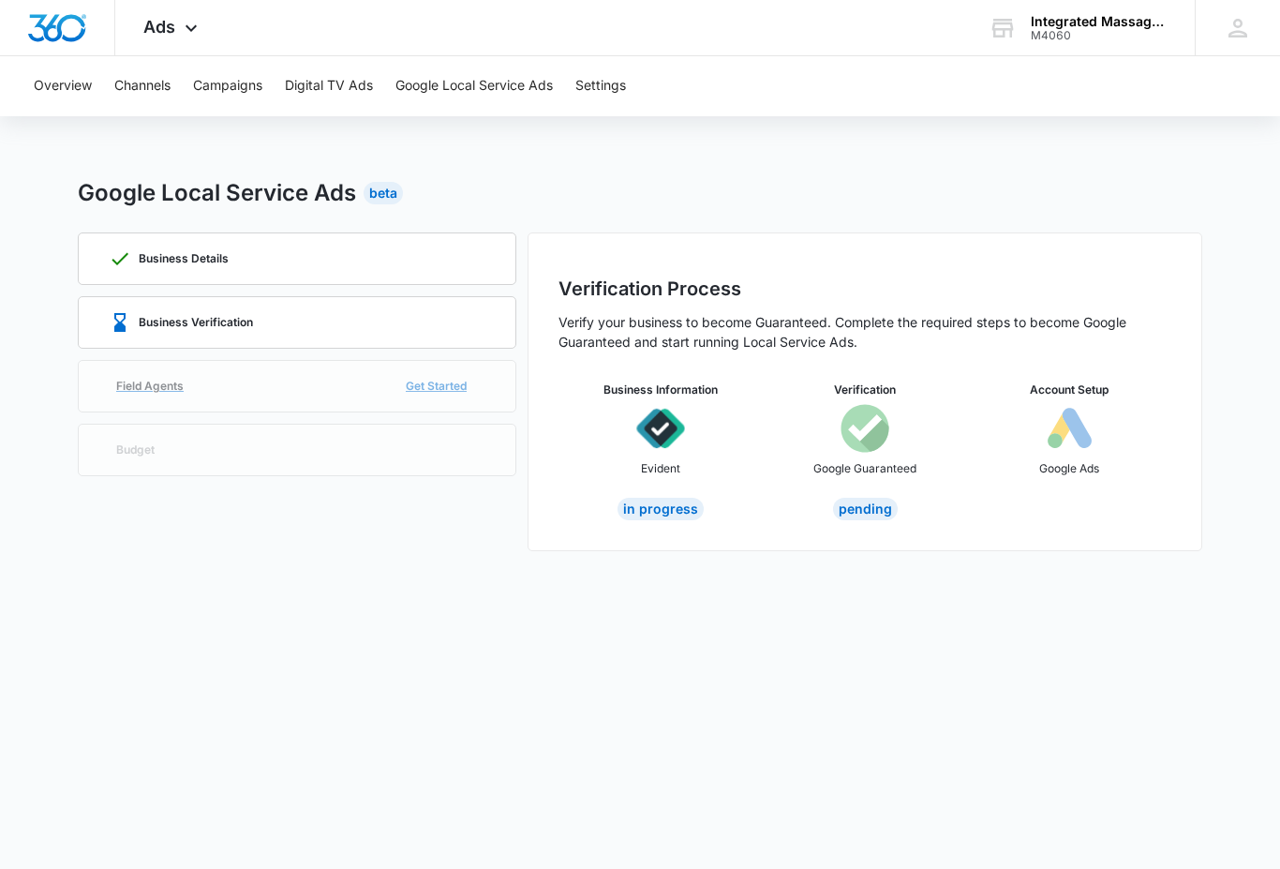
click at [442, 387] on link "Field Agents Get Started" at bounding box center [297, 386] width 438 height 52
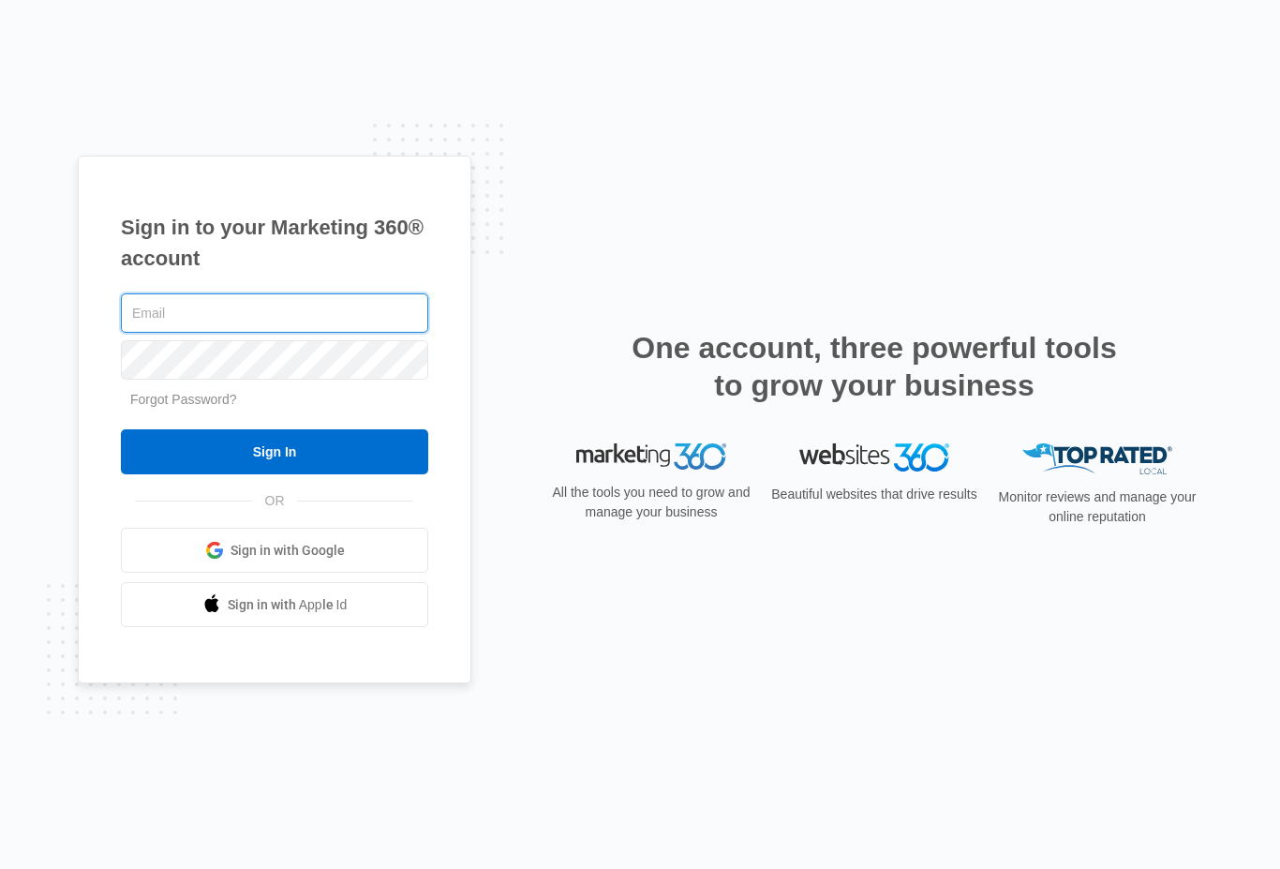
click at [347, 328] on input "text" at bounding box center [274, 312] width 307 height 39
type input "t"
type input "[EMAIL_ADDRESS][DOMAIN_NAME]"
click at [338, 474] on input "Sign In" at bounding box center [274, 451] width 307 height 45
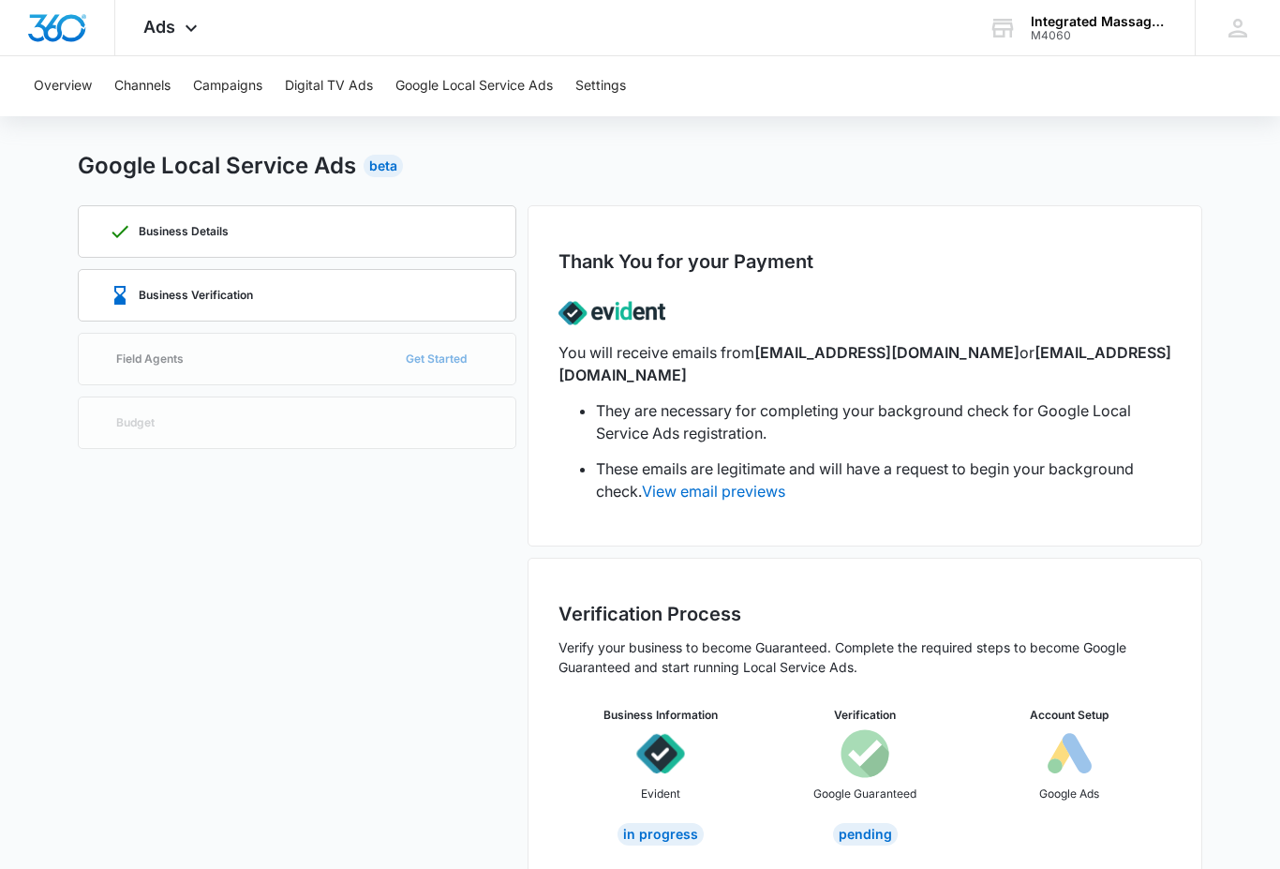
scroll to position [35, 0]
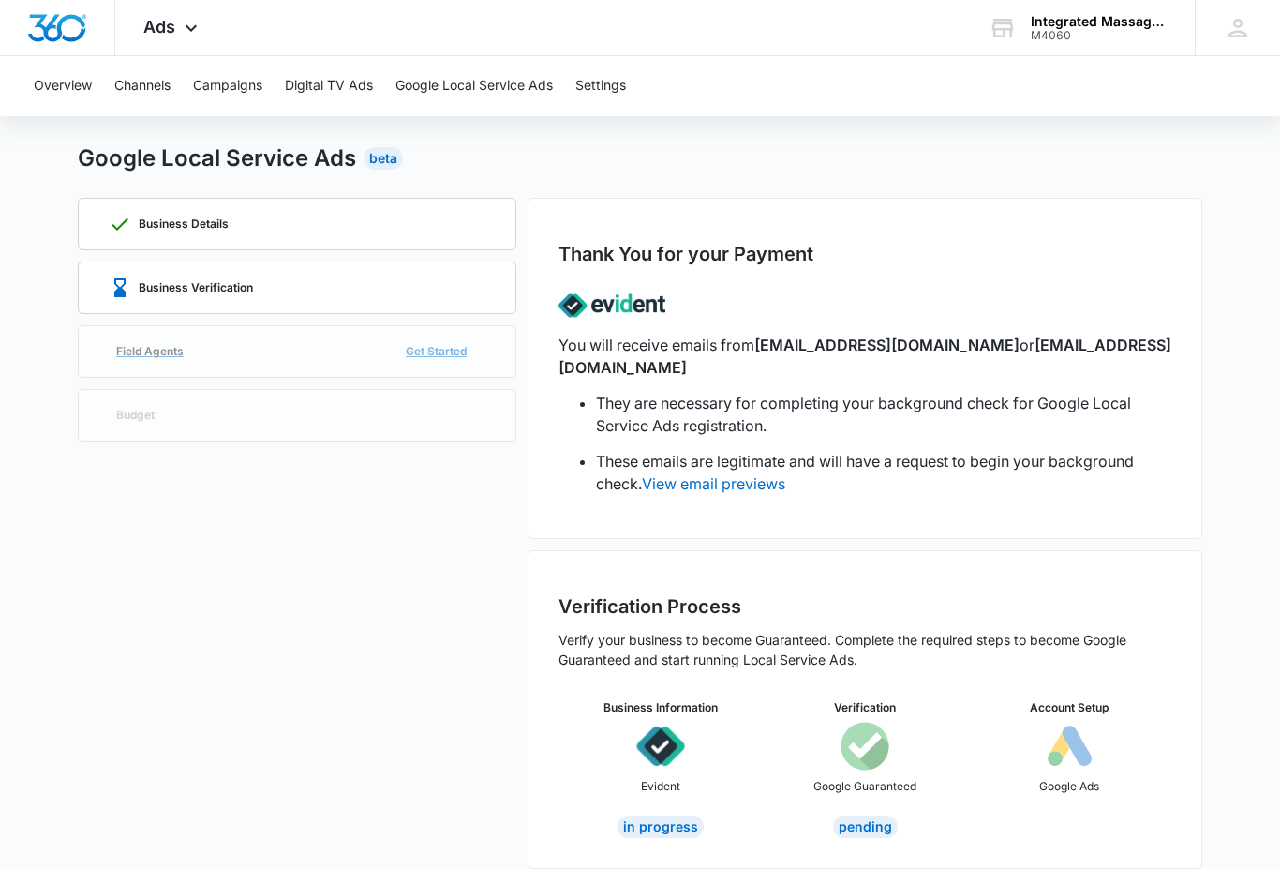
click at [440, 346] on link "Field Agents Get Started" at bounding box center [297, 351] width 438 height 52
click at [441, 350] on link "Field Agents Get Started" at bounding box center [297, 351] width 438 height 52
click at [438, 358] on link "Field Agents Get Started" at bounding box center [297, 351] width 438 height 52
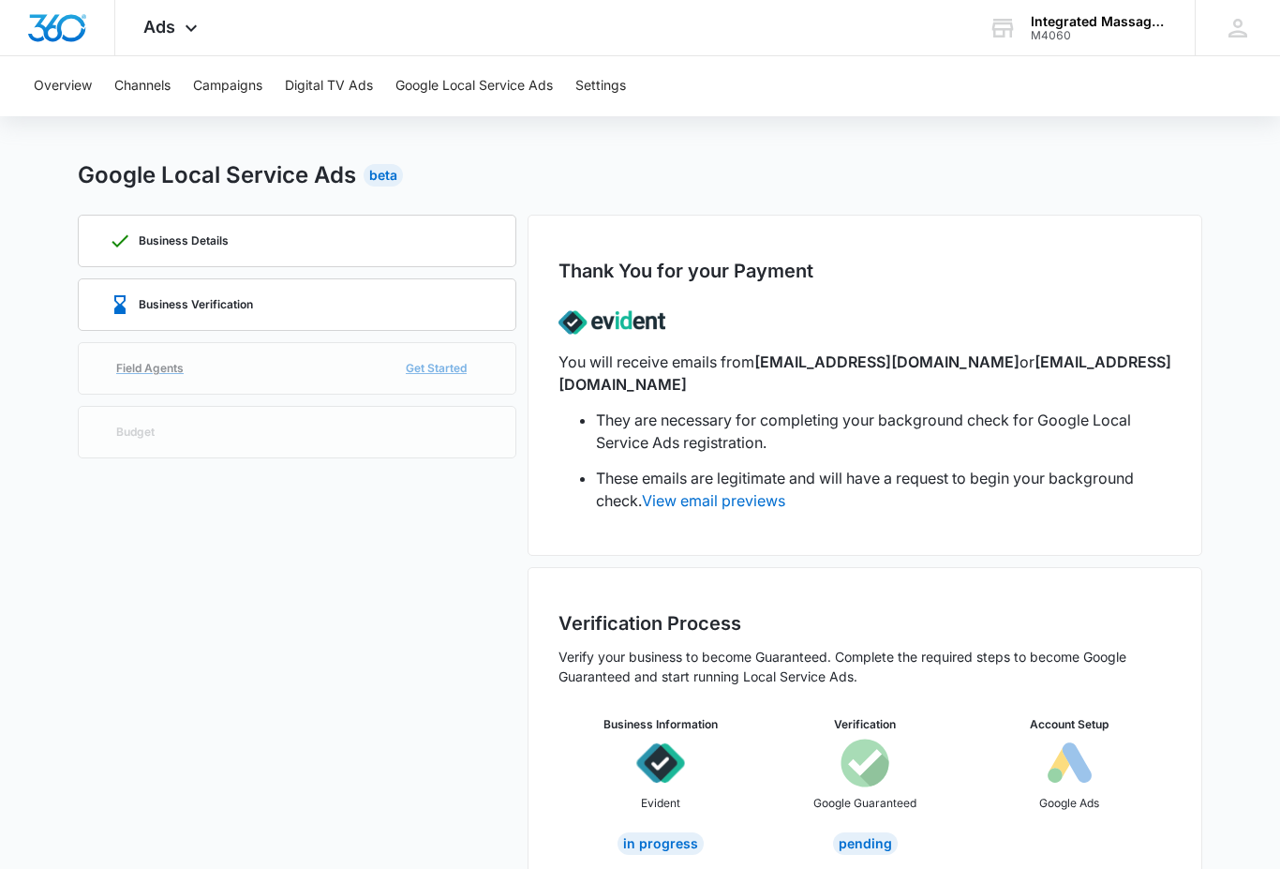
scroll to position [0, 0]
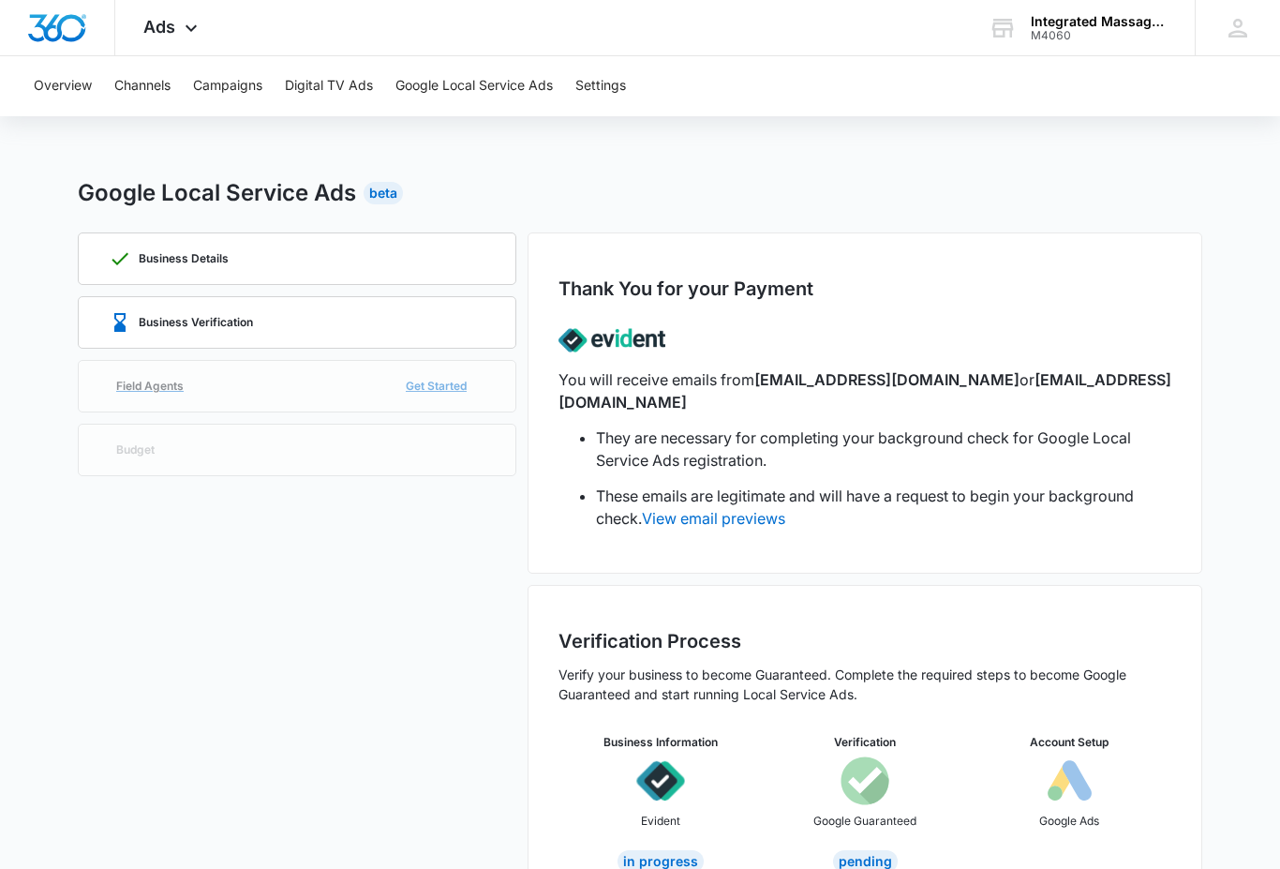
click at [445, 391] on link "Field Agents Get Started" at bounding box center [297, 386] width 438 height 52
click at [445, 387] on link "Field Agents Get Started" at bounding box center [297, 386] width 438 height 52
click at [445, 386] on link "Field Agents Get Started" at bounding box center [297, 386] width 438 height 52
click at [453, 390] on link "Field Agents Get Started" at bounding box center [297, 386] width 438 height 52
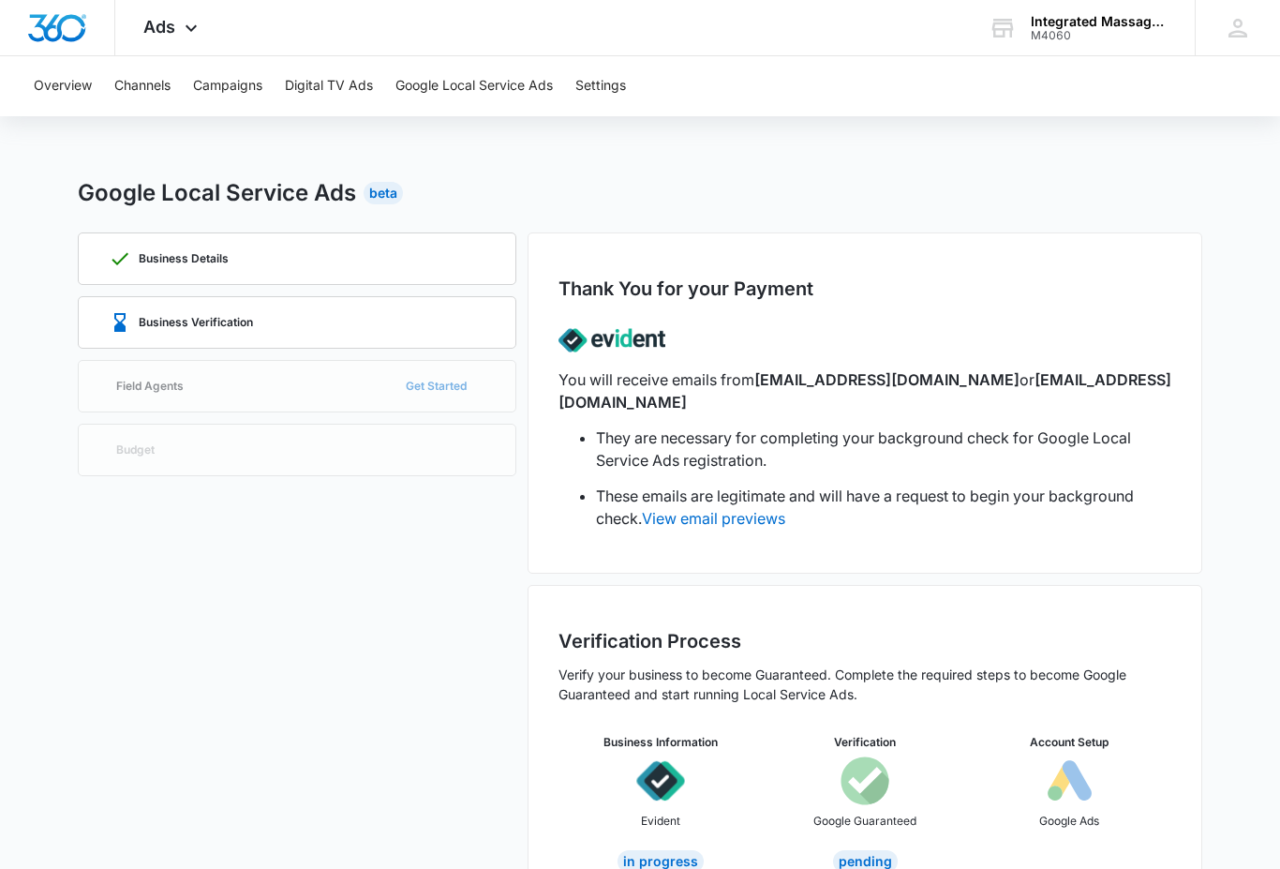
click at [72, 101] on button "Overview" at bounding box center [63, 86] width 58 height 60
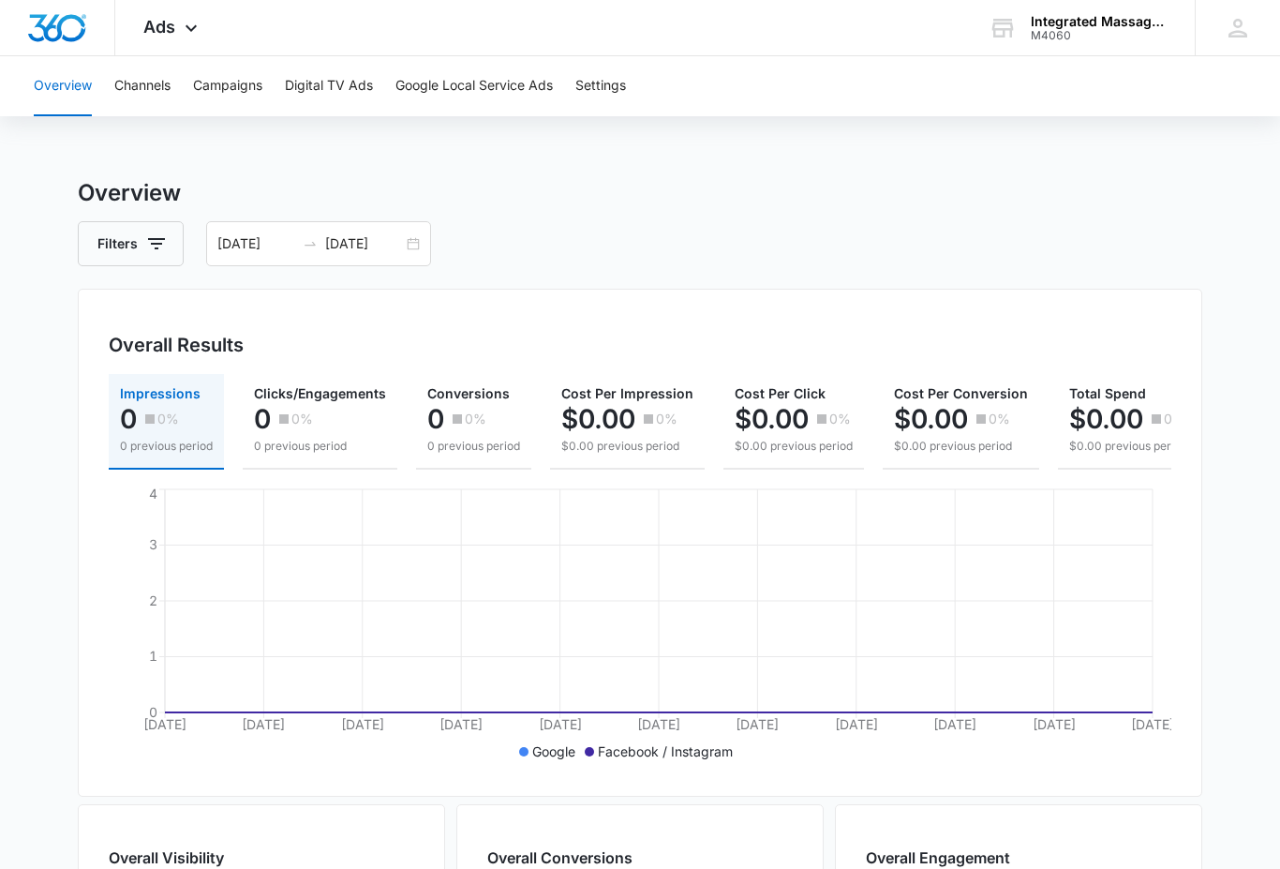
click at [151, 87] on button "Channels" at bounding box center [142, 86] width 56 height 60
click at [233, 97] on button "Campaigns" at bounding box center [227, 86] width 69 height 60
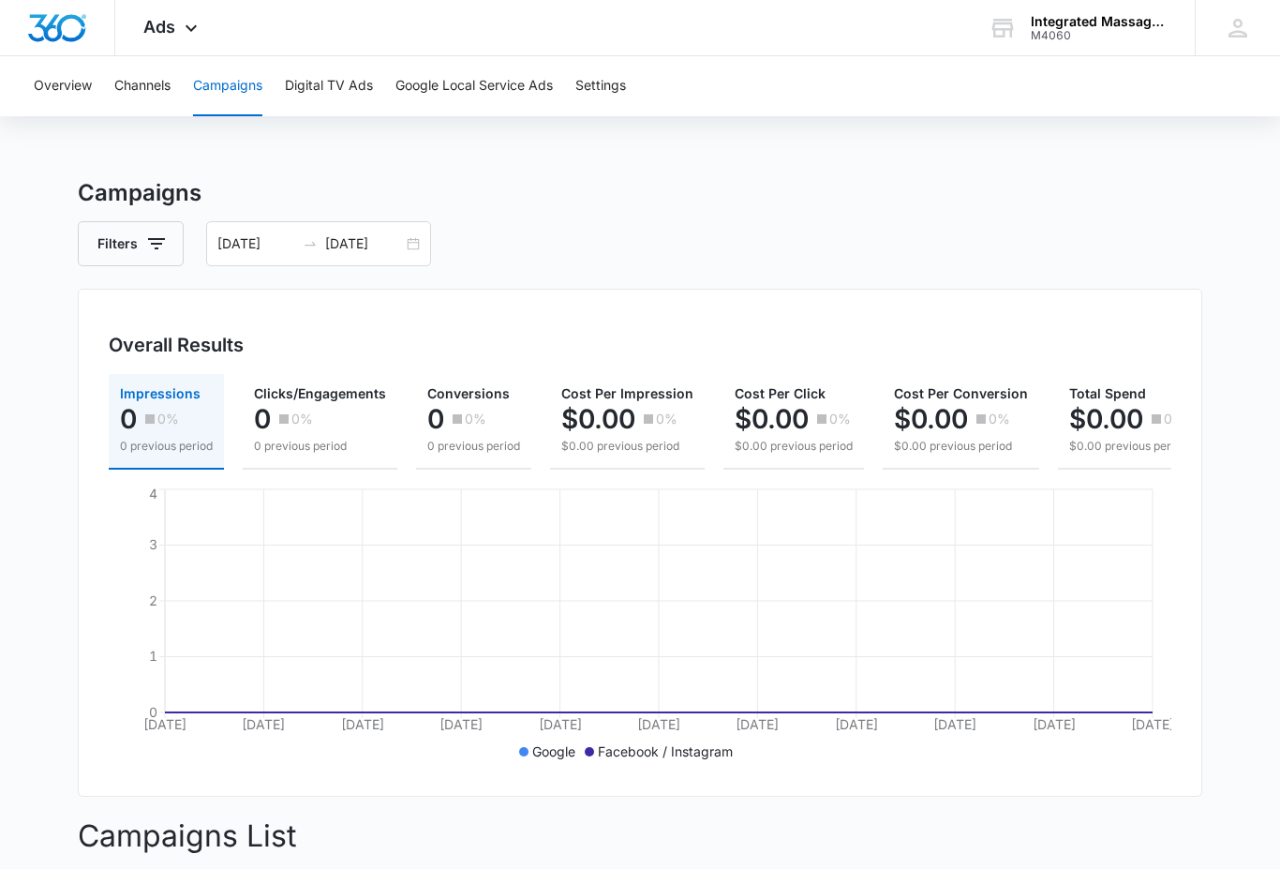
click at [348, 94] on button "Digital TV Ads" at bounding box center [329, 86] width 88 height 60
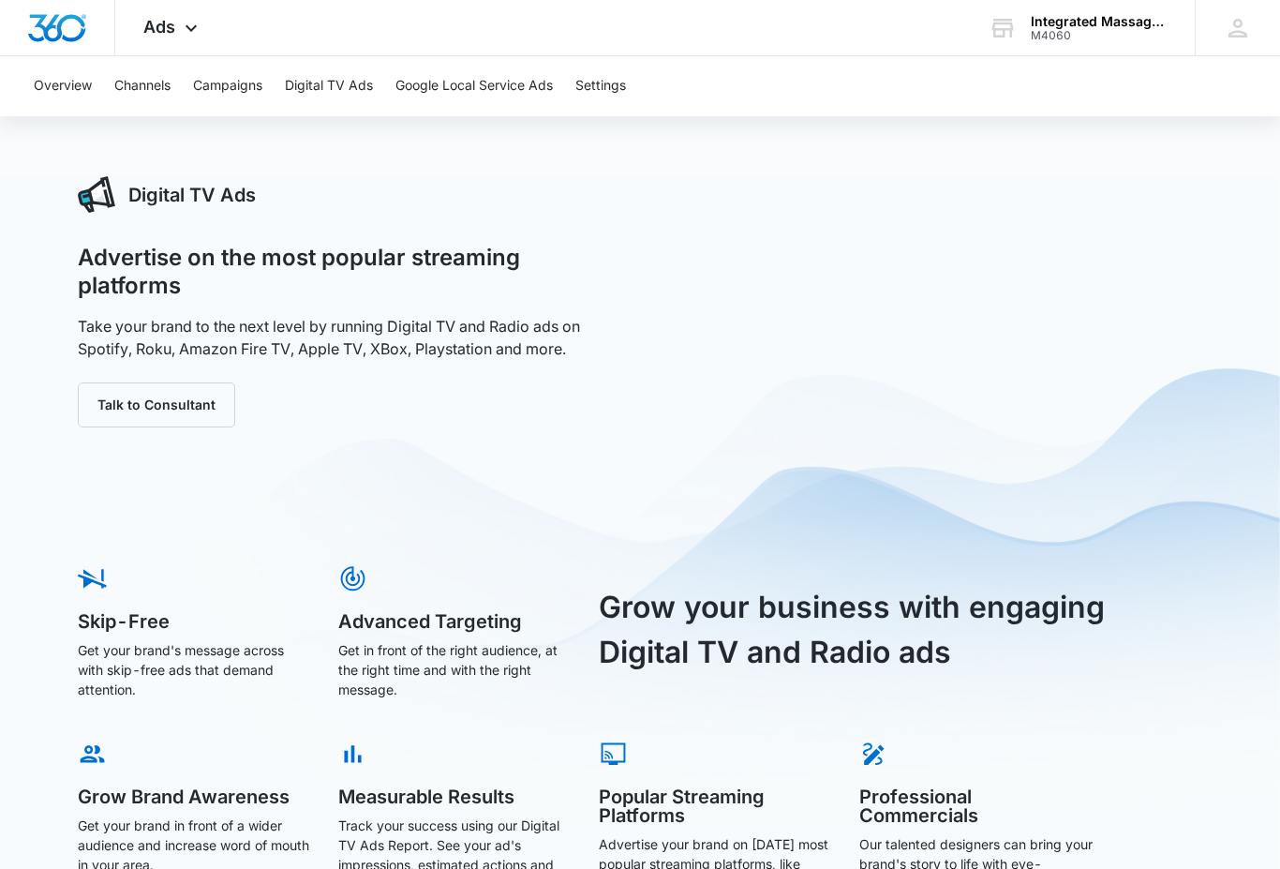
click at [471, 96] on button "Google Local Service Ads" at bounding box center [473, 86] width 157 height 60
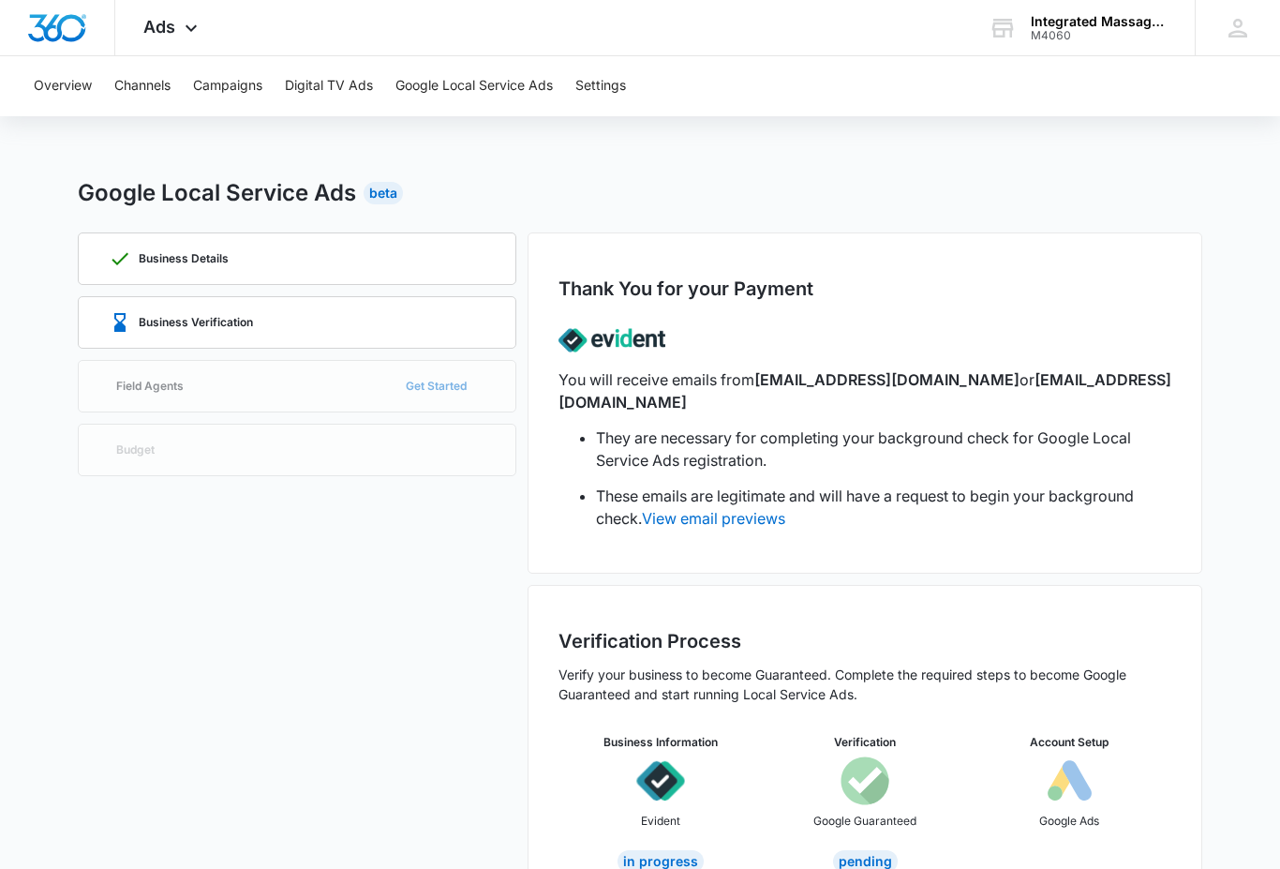
click at [604, 94] on button "Settings" at bounding box center [600, 86] width 51 height 60
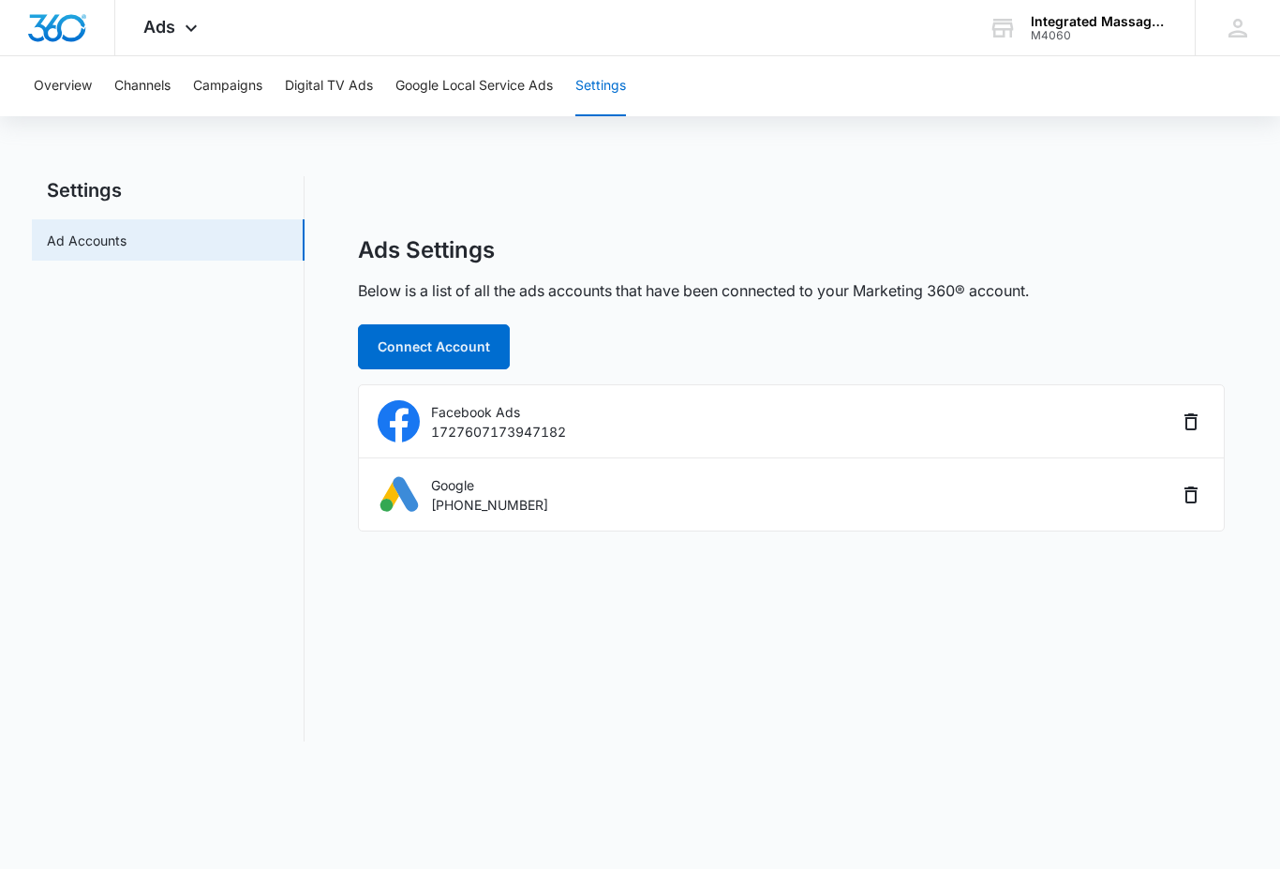
click at [186, 32] on icon at bounding box center [191, 28] width 22 height 22
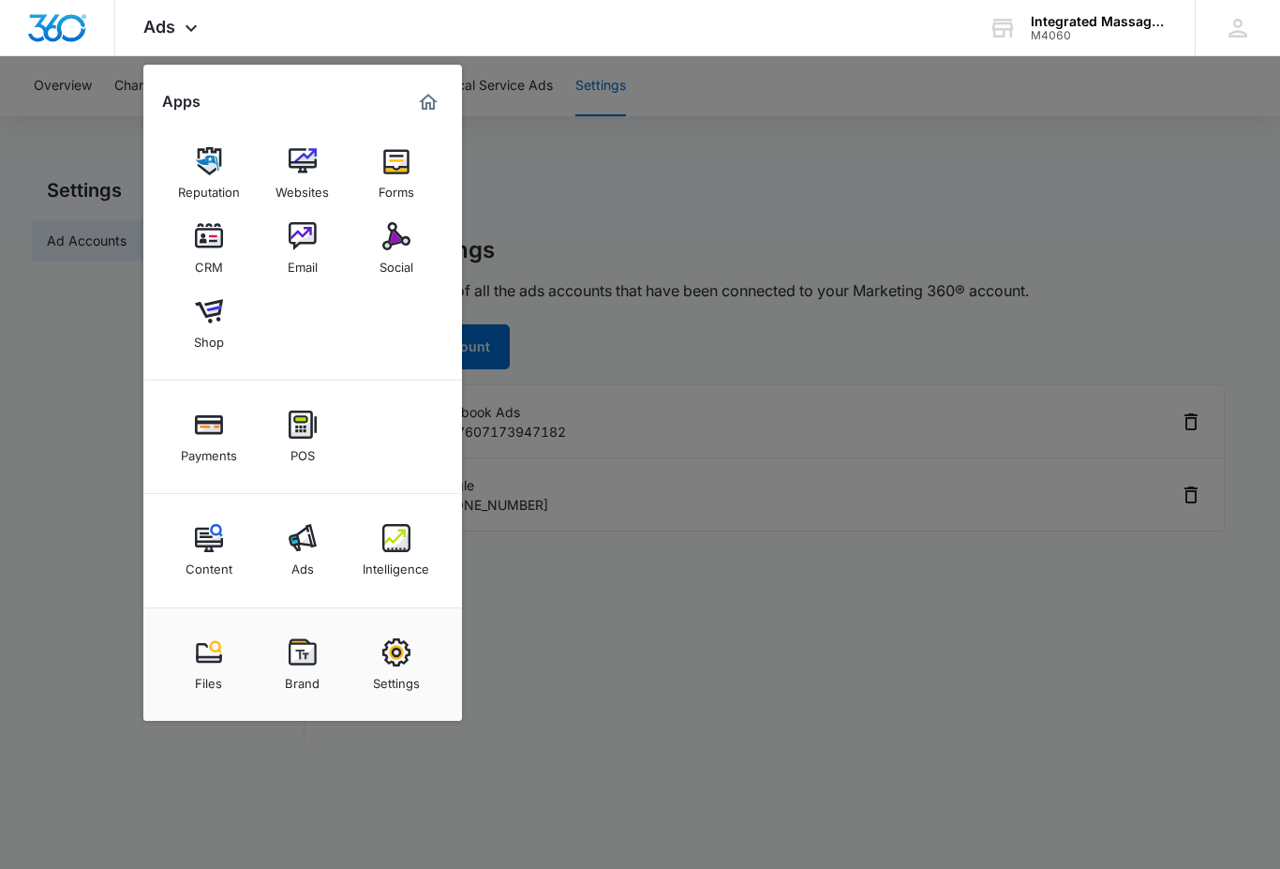
click at [76, 450] on div at bounding box center [640, 434] width 1280 height 869
